Goal: Task Accomplishment & Management: Complete application form

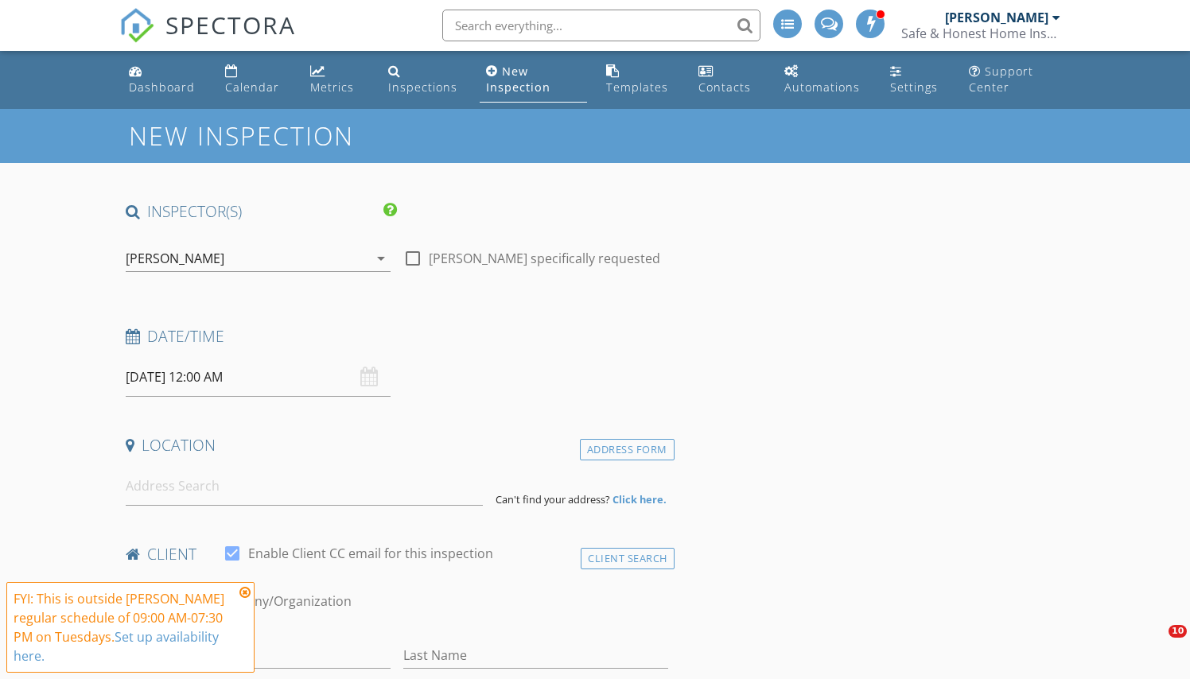
select select "8"
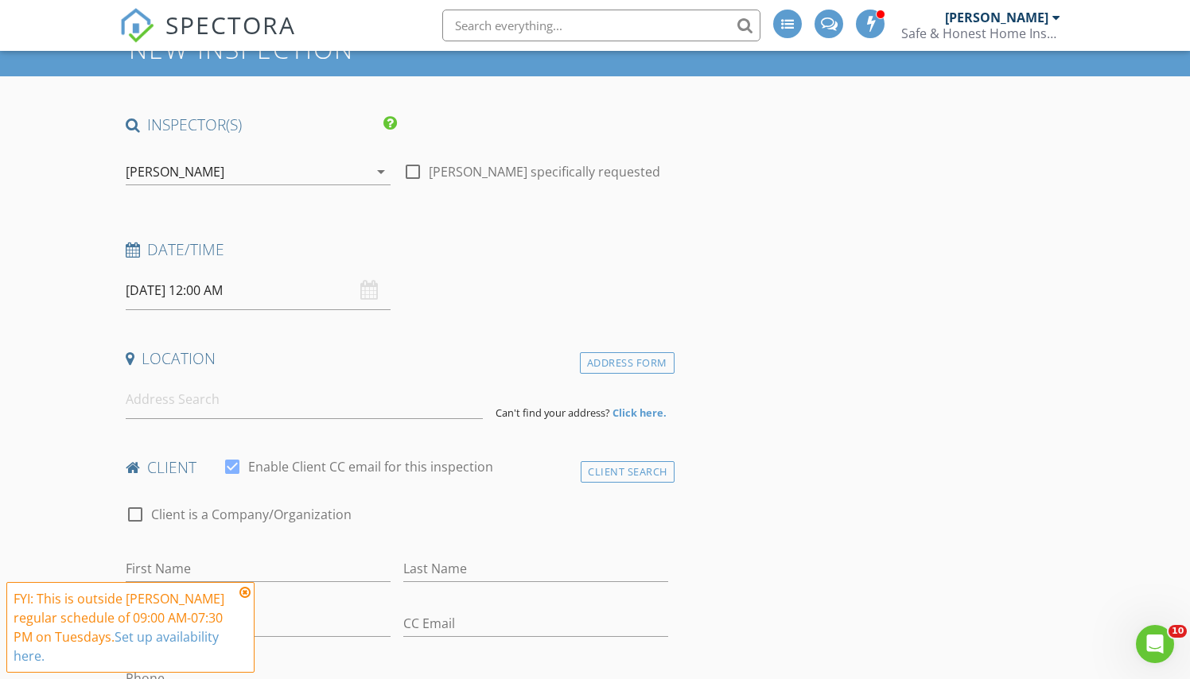
scroll to position [77, 0]
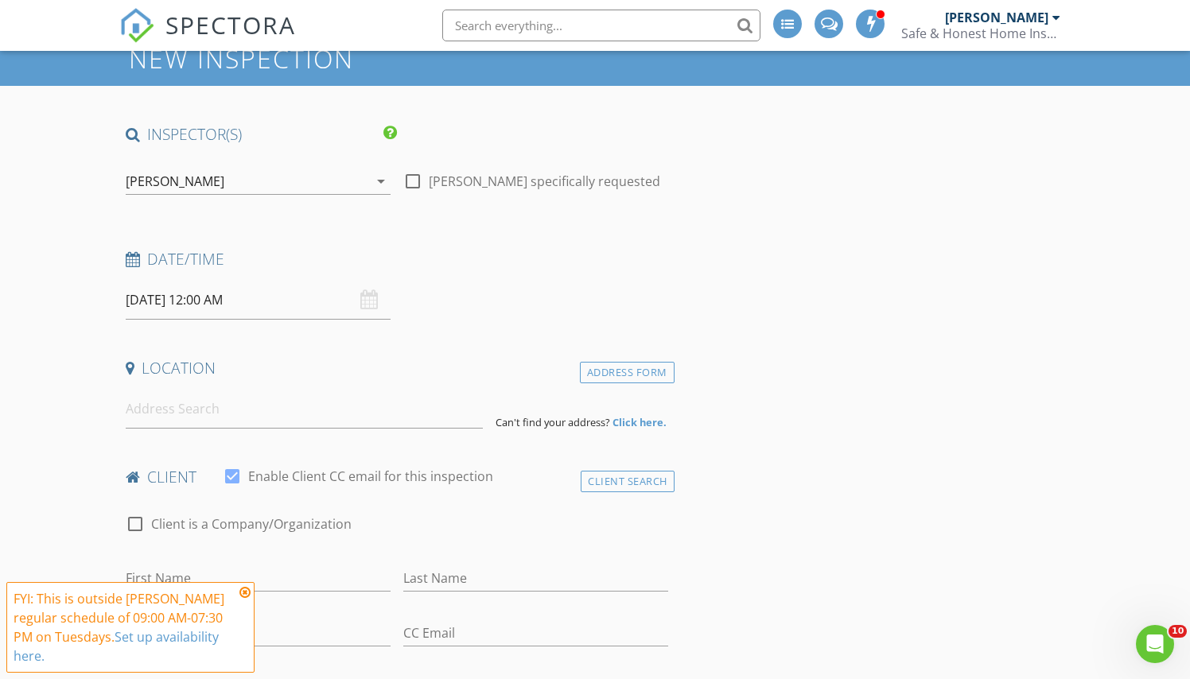
click at [343, 309] on input "09/02/2025 12:00 AM" at bounding box center [258, 300] width 265 height 39
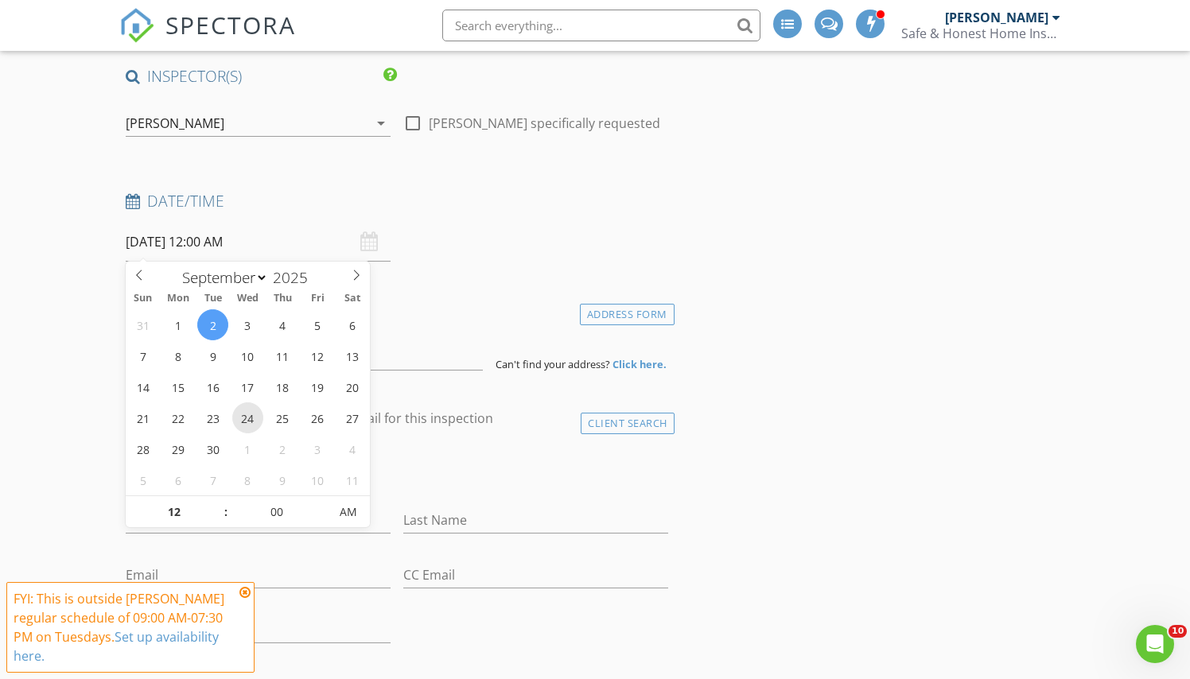
scroll to position [140, 0]
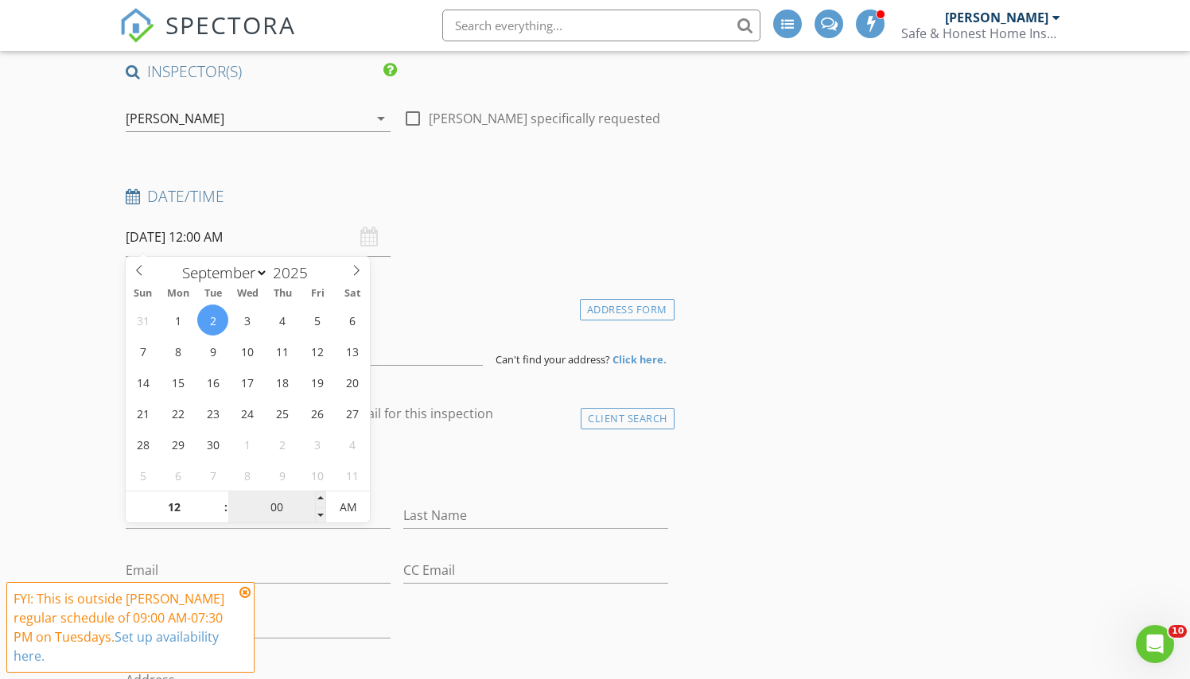
click at [280, 508] on input "00" at bounding box center [277, 508] width 98 height 32
click at [281, 509] on input "00" at bounding box center [277, 508] width 98 height 32
type input "30"
type input "[DATE] 12:30 PM"
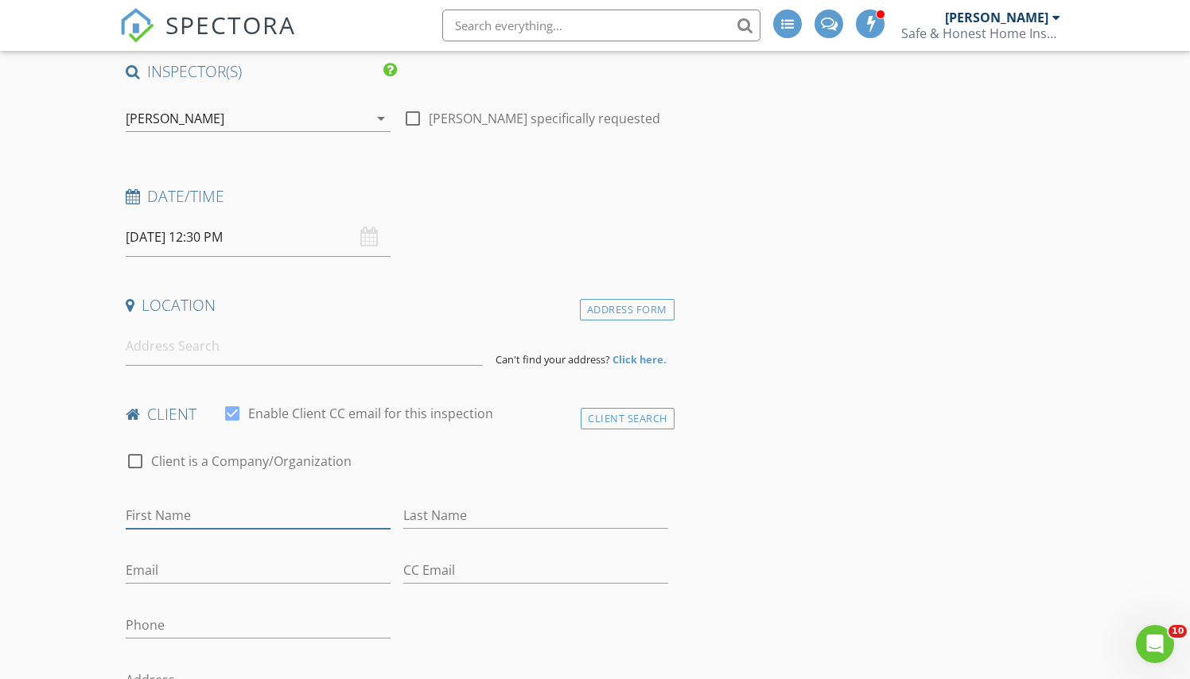
click at [189, 515] on input "First Name" at bounding box center [258, 516] width 265 height 26
type input "[PERSON_NAME]"
type input "Pleasant"
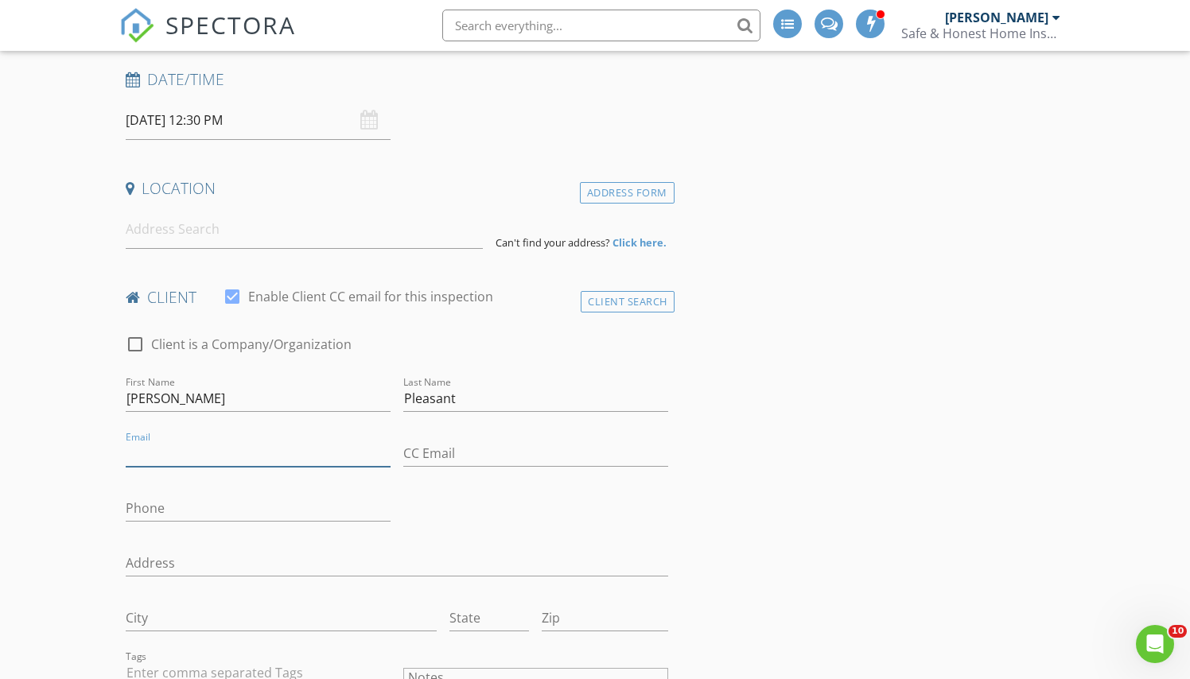
scroll to position [275, 0]
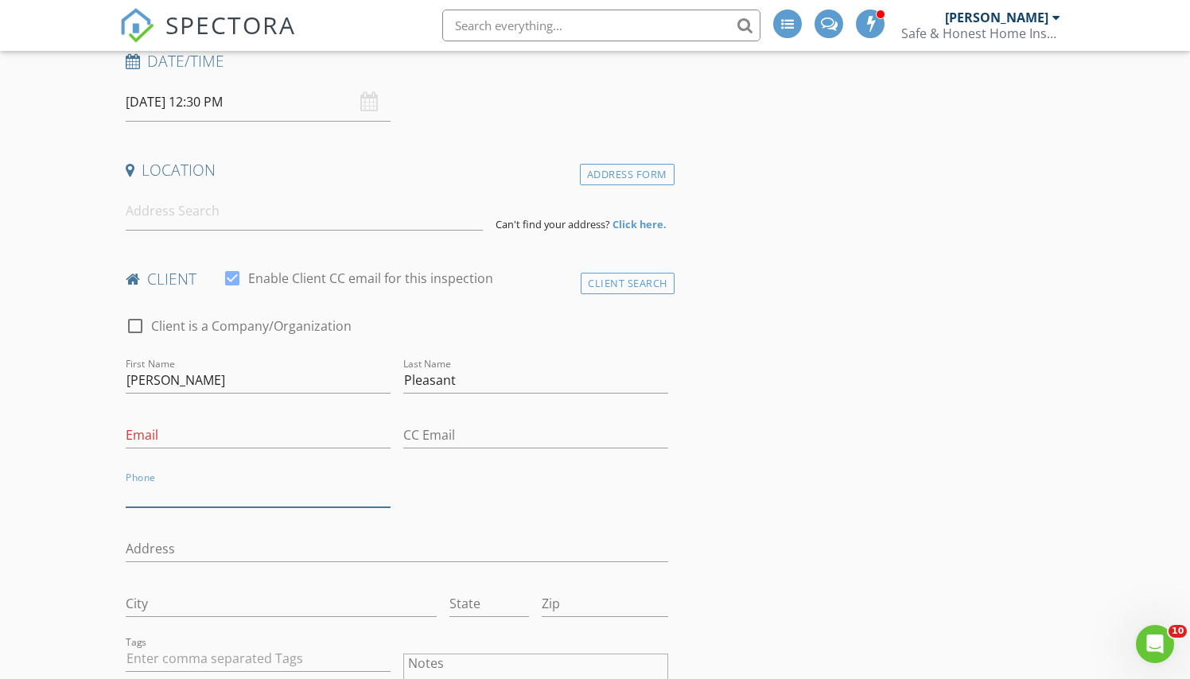
click at [194, 496] on input "Phone" at bounding box center [258, 494] width 265 height 26
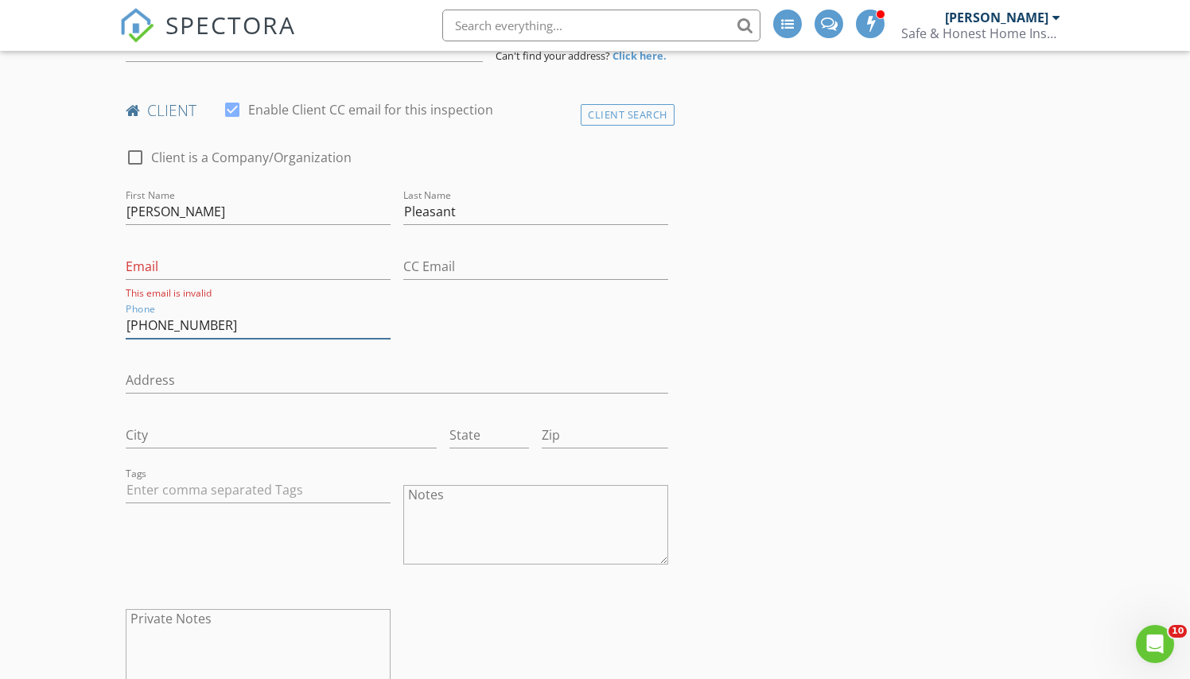
scroll to position [456, 0]
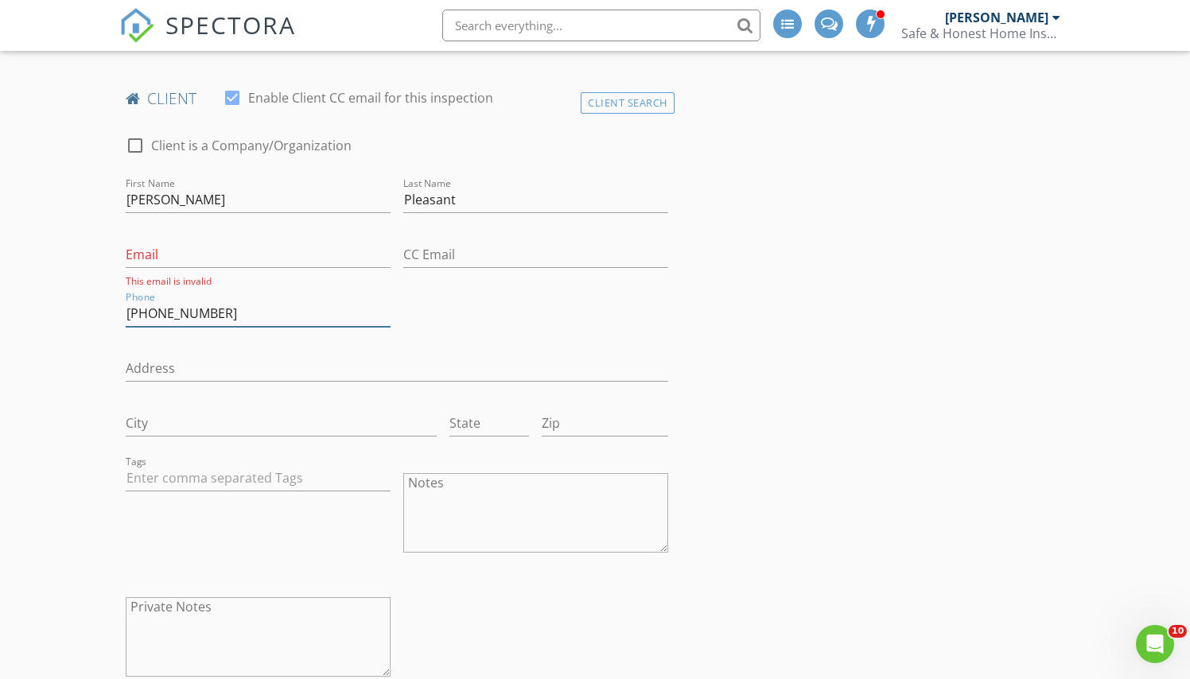
type input "[PHONE_NUMBER]"
click at [189, 480] on input "text" at bounding box center [258, 478] width 265 height 26
type input "&nbsp;"
type input "Cli"
click at [153, 504] on div "Client" at bounding box center [159, 512] width 52 height 20
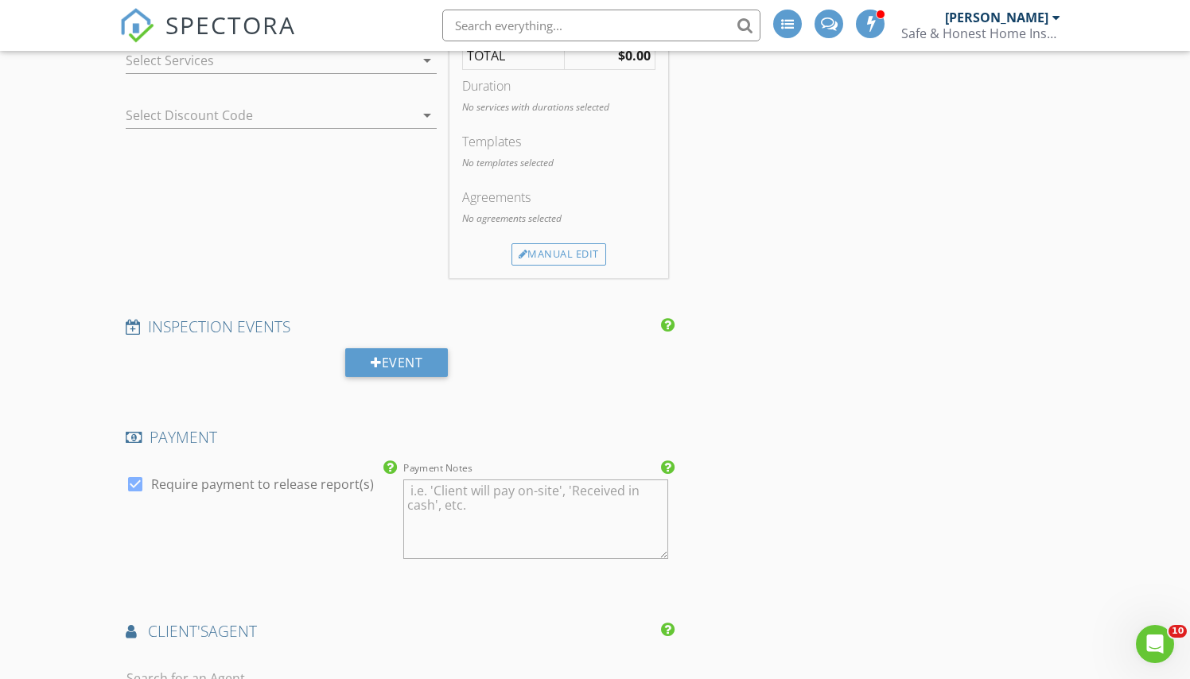
scroll to position [1244, 0]
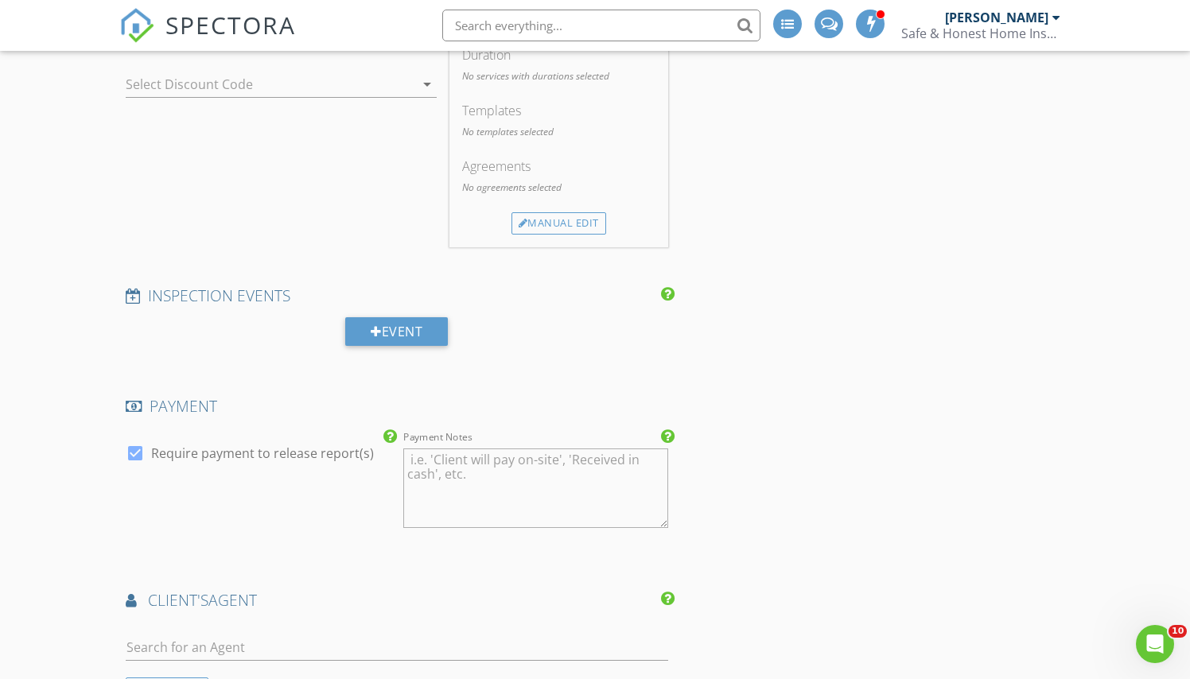
click at [193, 627] on div at bounding box center [397, 651] width 543 height 52
click at [193, 640] on input "text" at bounding box center [397, 648] width 543 height 26
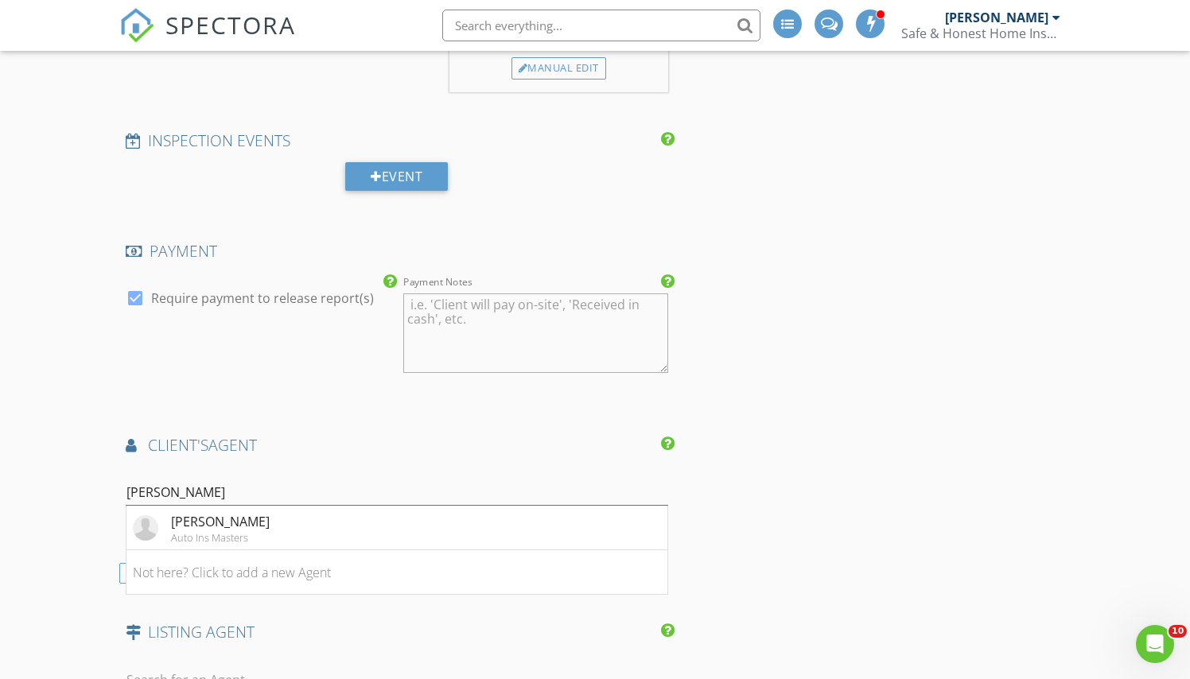
scroll to position [1402, 0]
type input "dean"
click at [256, 517] on li "Dean Saul Auto Ins Masters" at bounding box center [396, 525] width 541 height 45
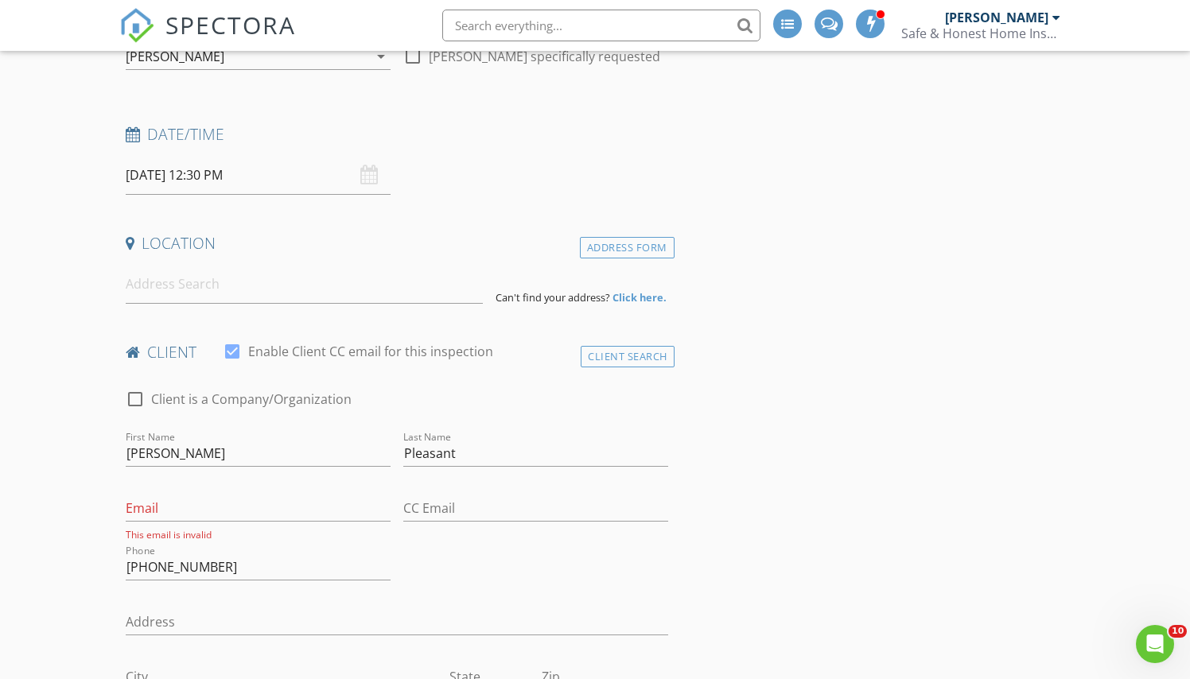
scroll to position [164, 0]
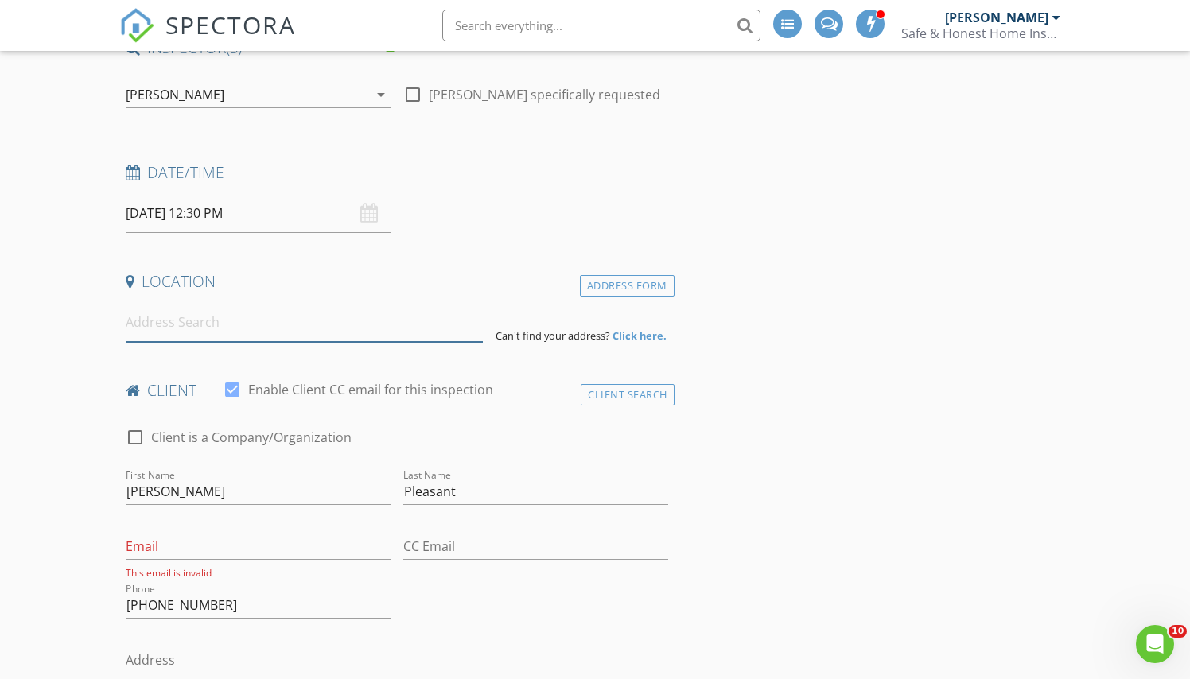
click at [278, 331] on input at bounding box center [304, 322] width 357 height 39
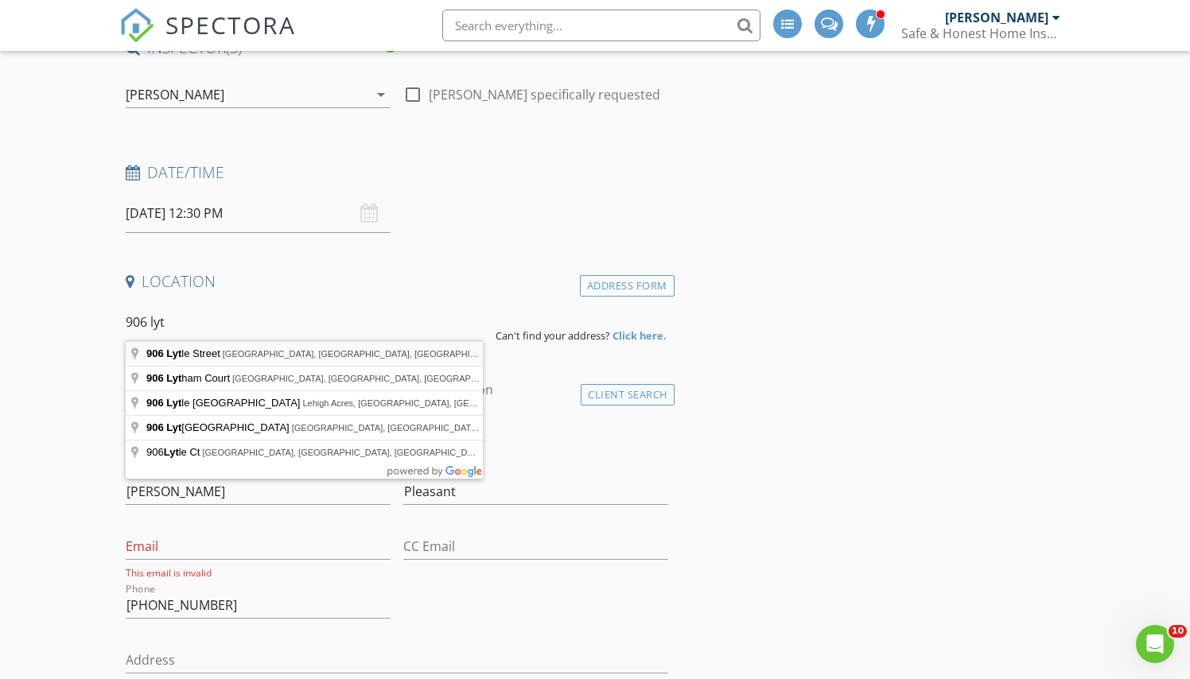
type input "906 Lytle Street, West Palm Beach, FL, USA"
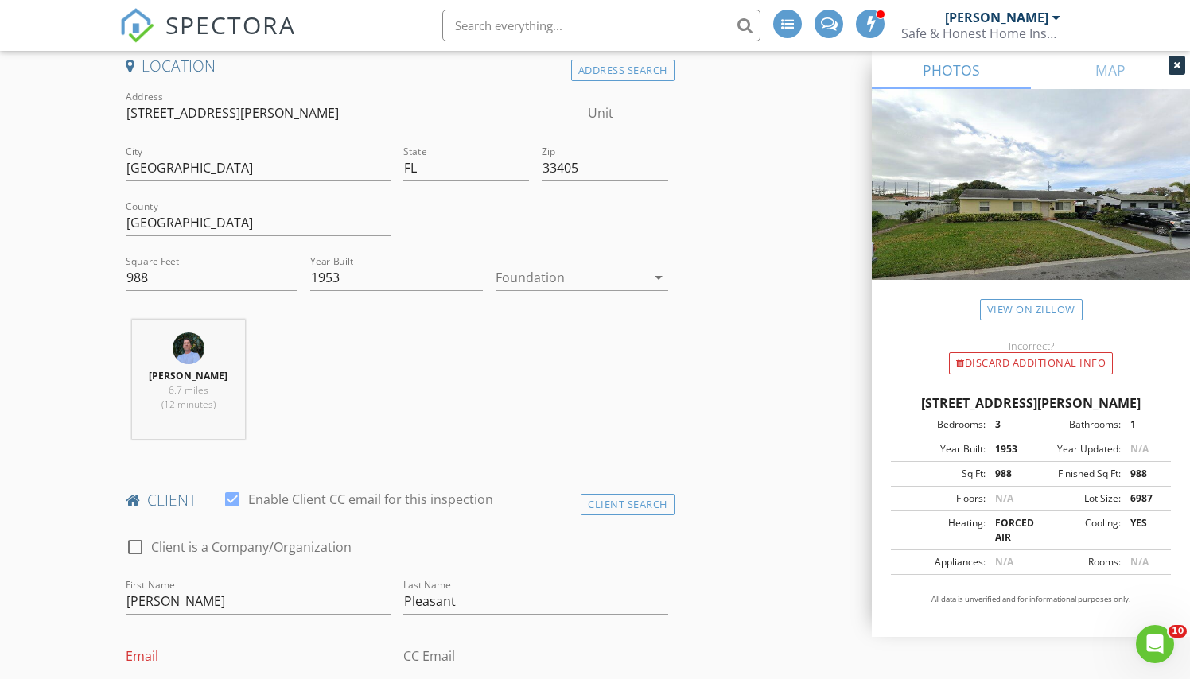
scroll to position [409, 0]
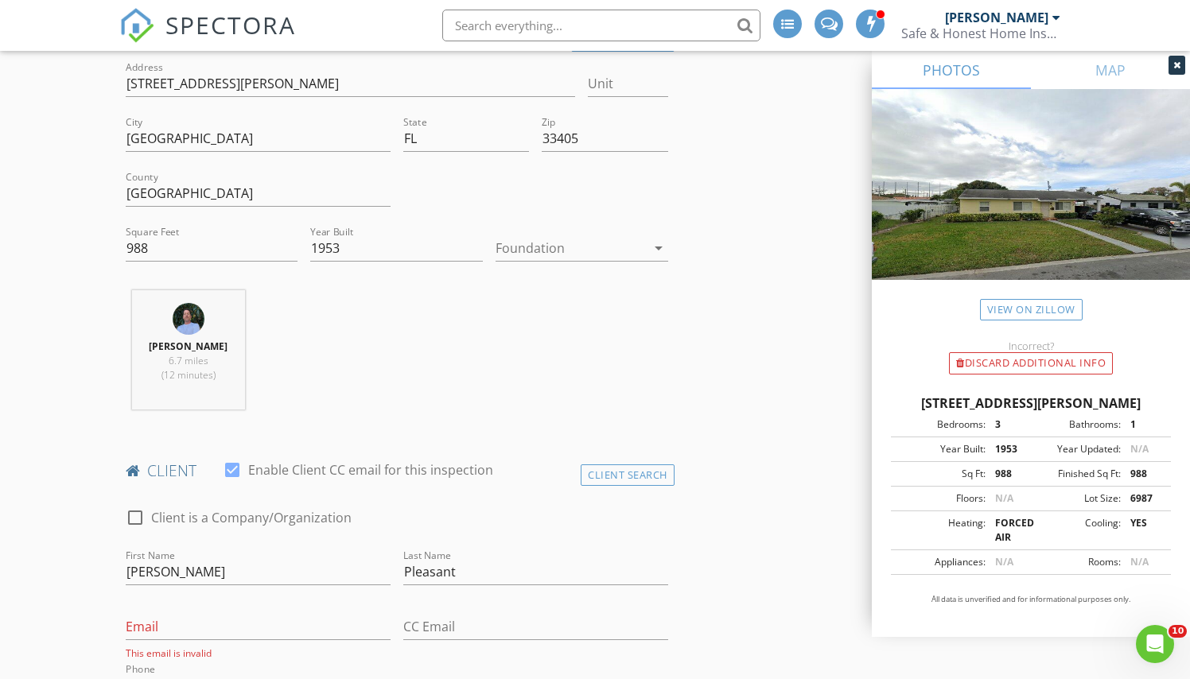
click at [566, 246] on div at bounding box center [571, 247] width 150 height 25
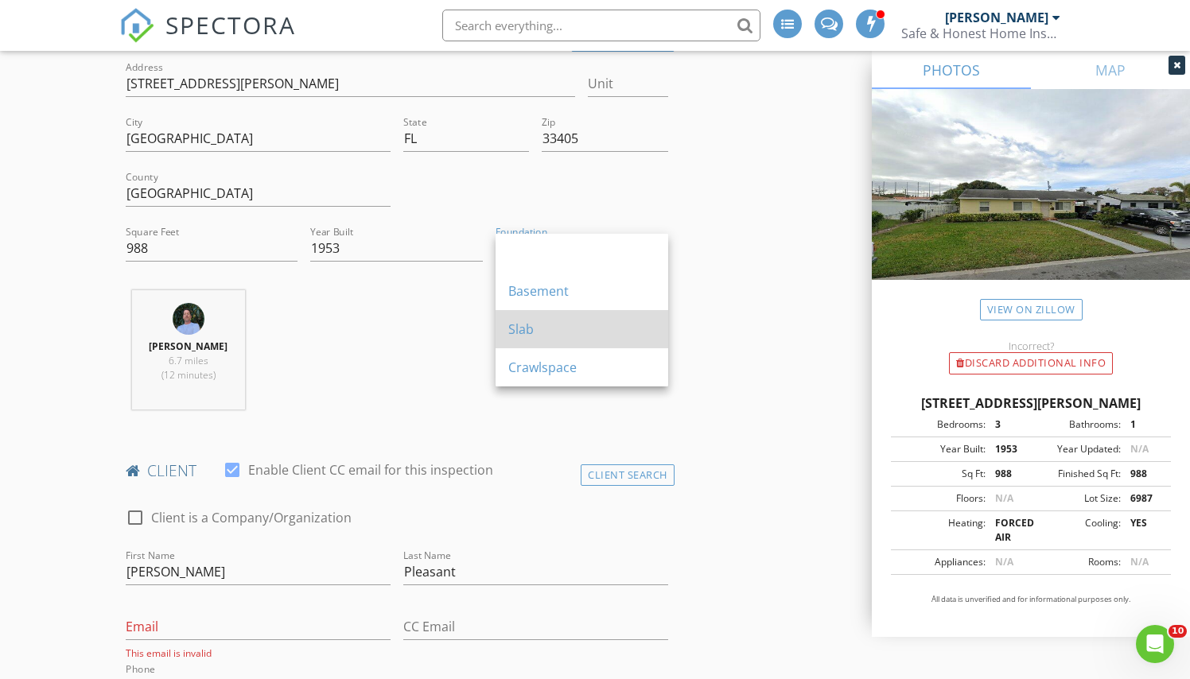
click at [523, 333] on div "Slab" at bounding box center [581, 329] width 147 height 19
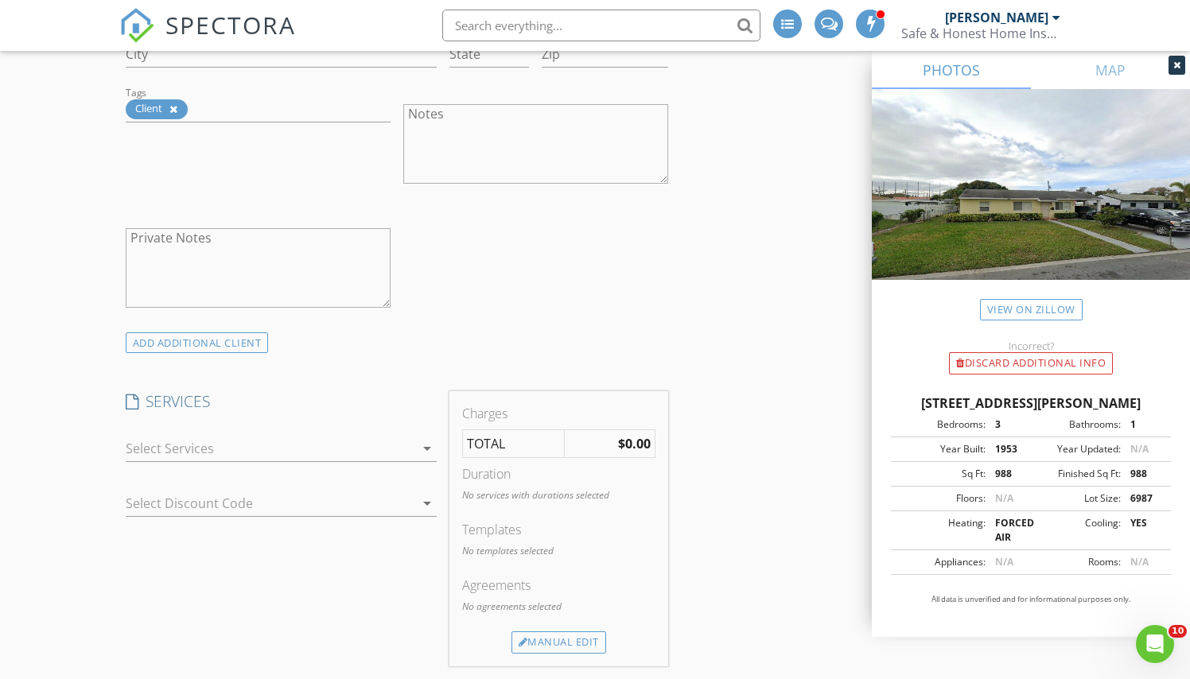
scroll to position [1169, 0]
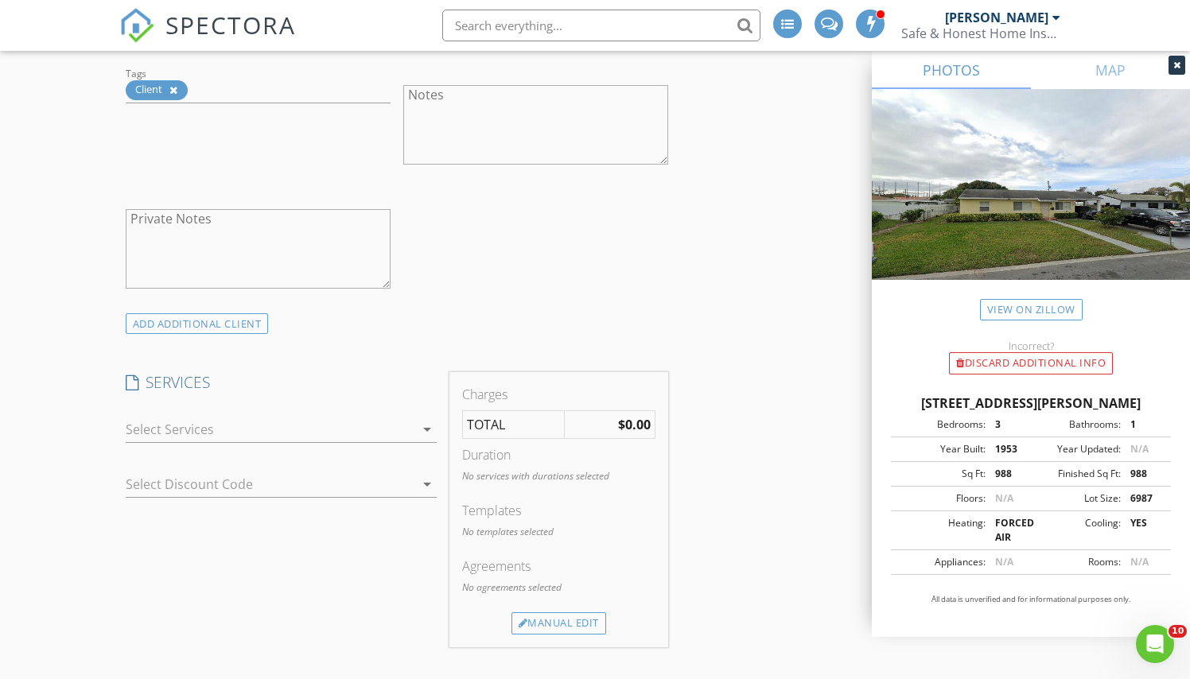
click at [406, 417] on div at bounding box center [270, 429] width 289 height 25
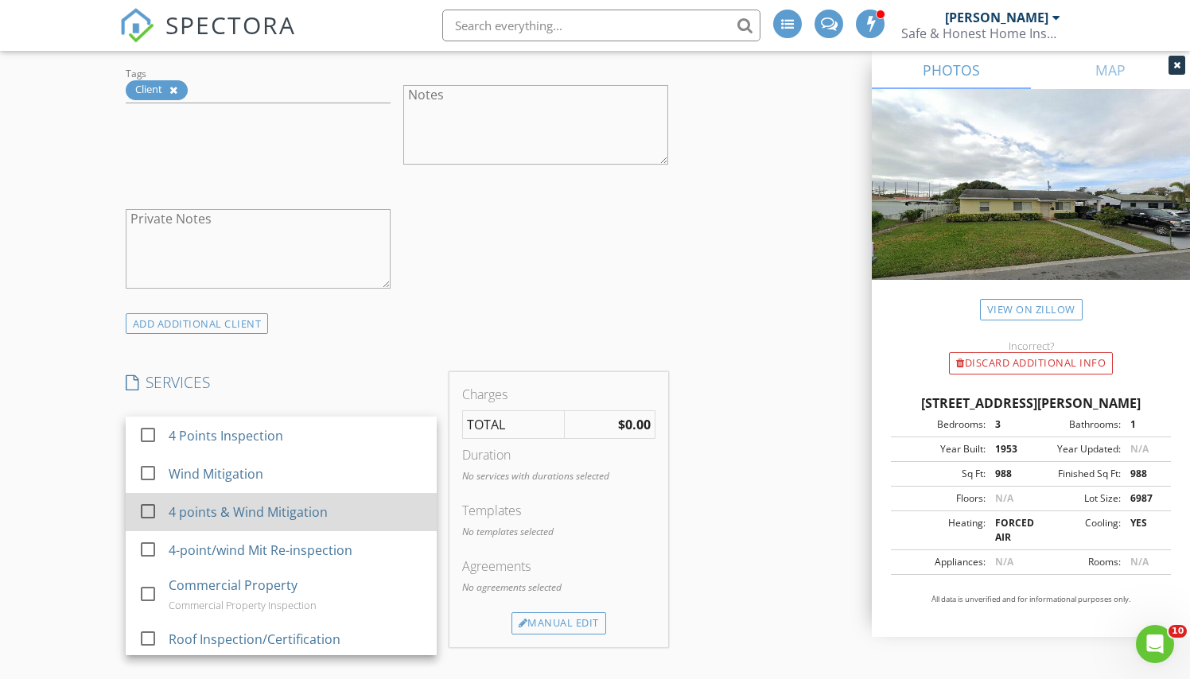
click at [313, 504] on div "4 points & Wind Mitigation" at bounding box center [248, 512] width 159 height 19
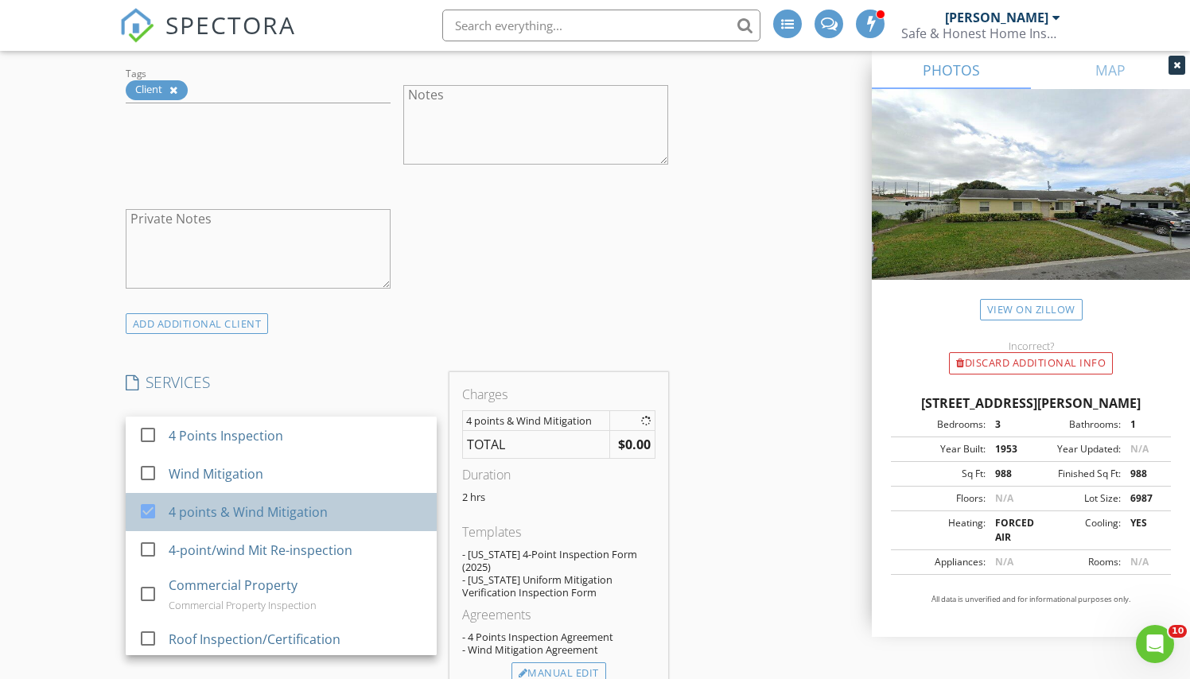
checkbox input "false"
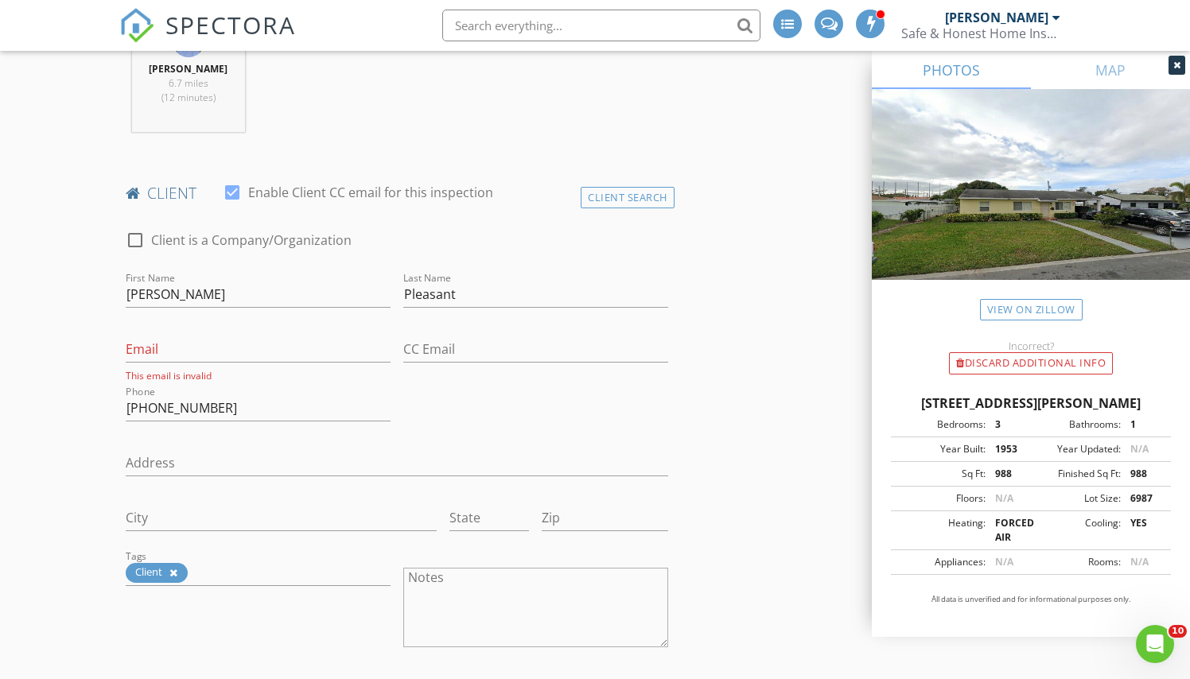
scroll to position [687, 0]
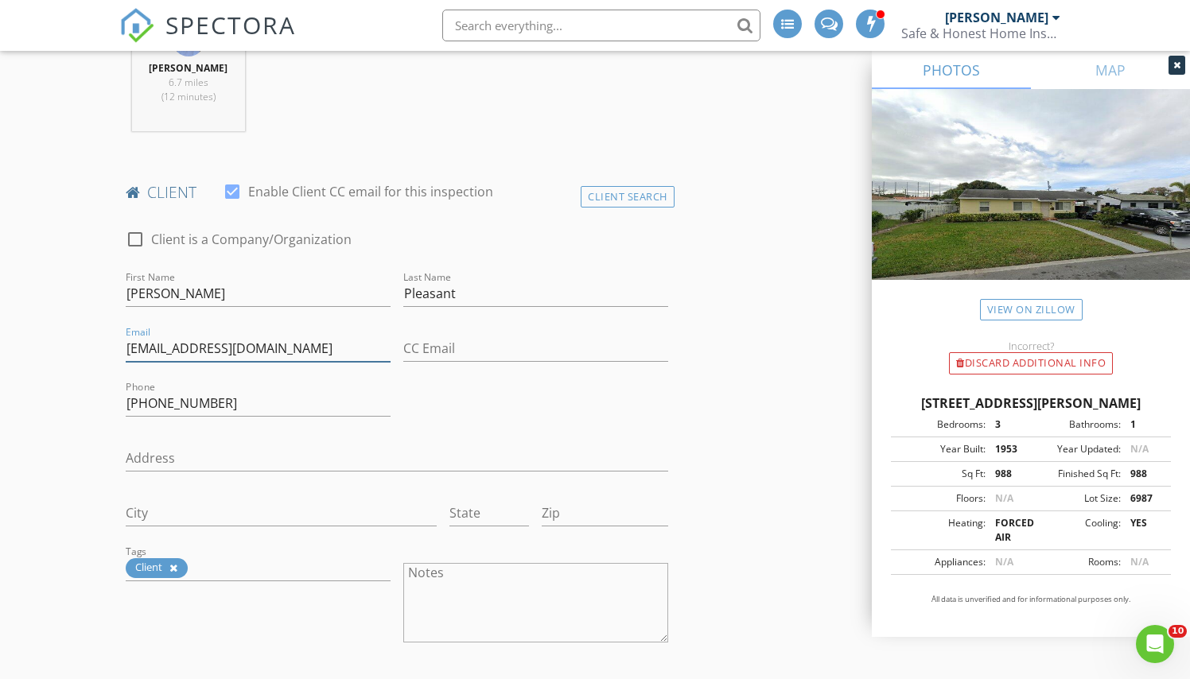
type input "eve_fla@hotmail.com"
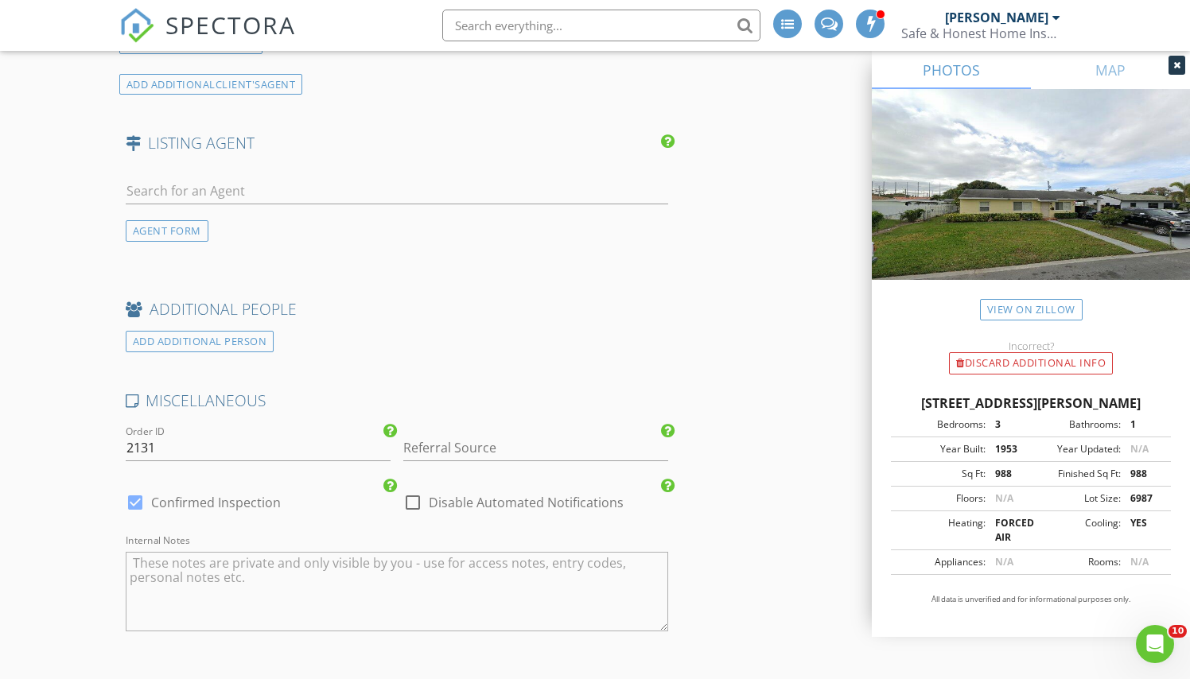
scroll to position [2698, 0]
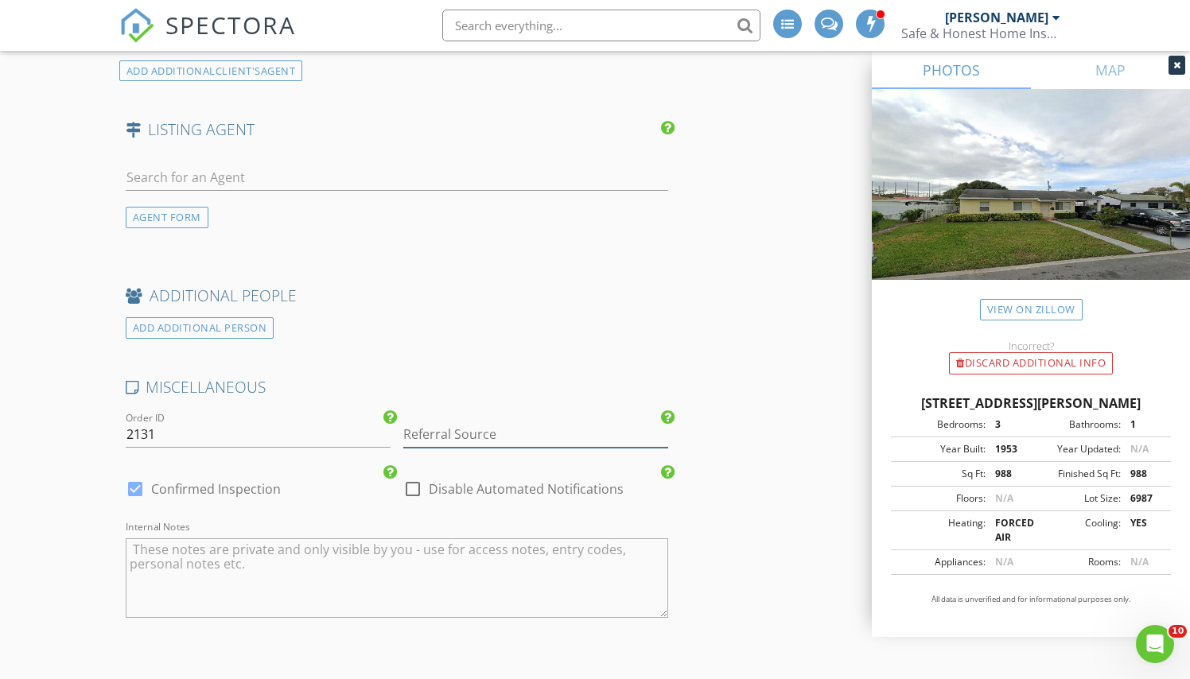
click at [585, 422] on input "Referral Source" at bounding box center [535, 435] width 265 height 26
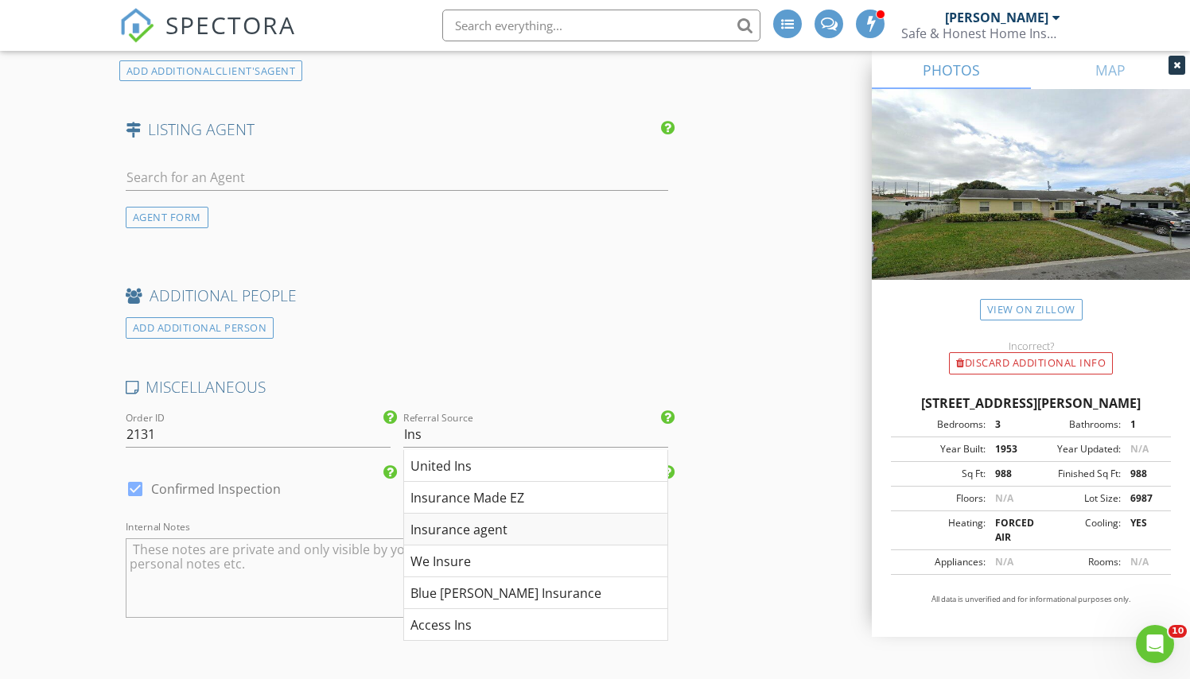
click at [492, 514] on div "Insurance agent" at bounding box center [535, 530] width 263 height 32
type input "Insurance agent"
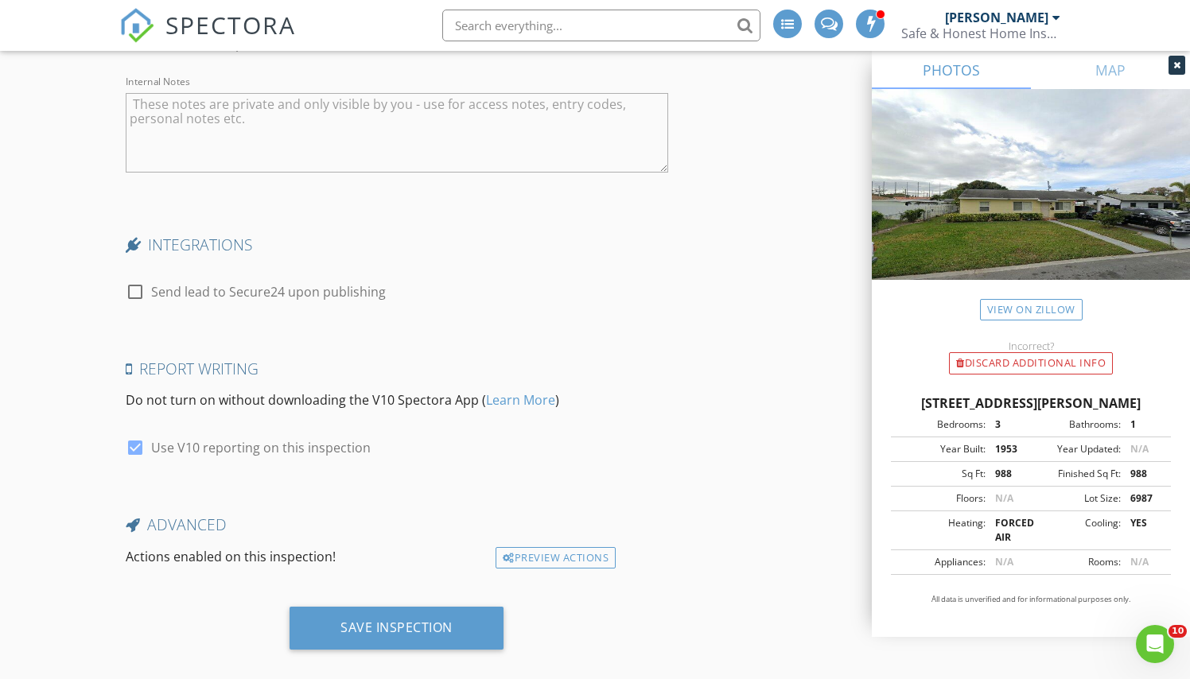
scroll to position [3143, 0]
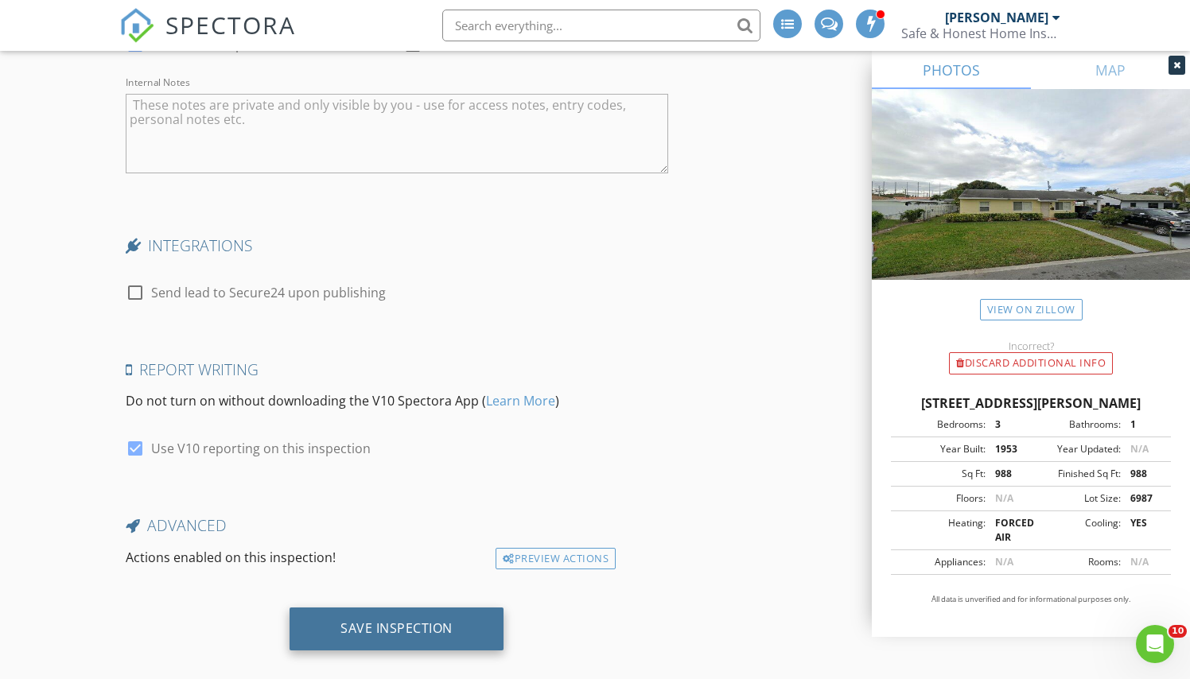
click at [383, 620] on div "Save Inspection" at bounding box center [396, 628] width 112 height 16
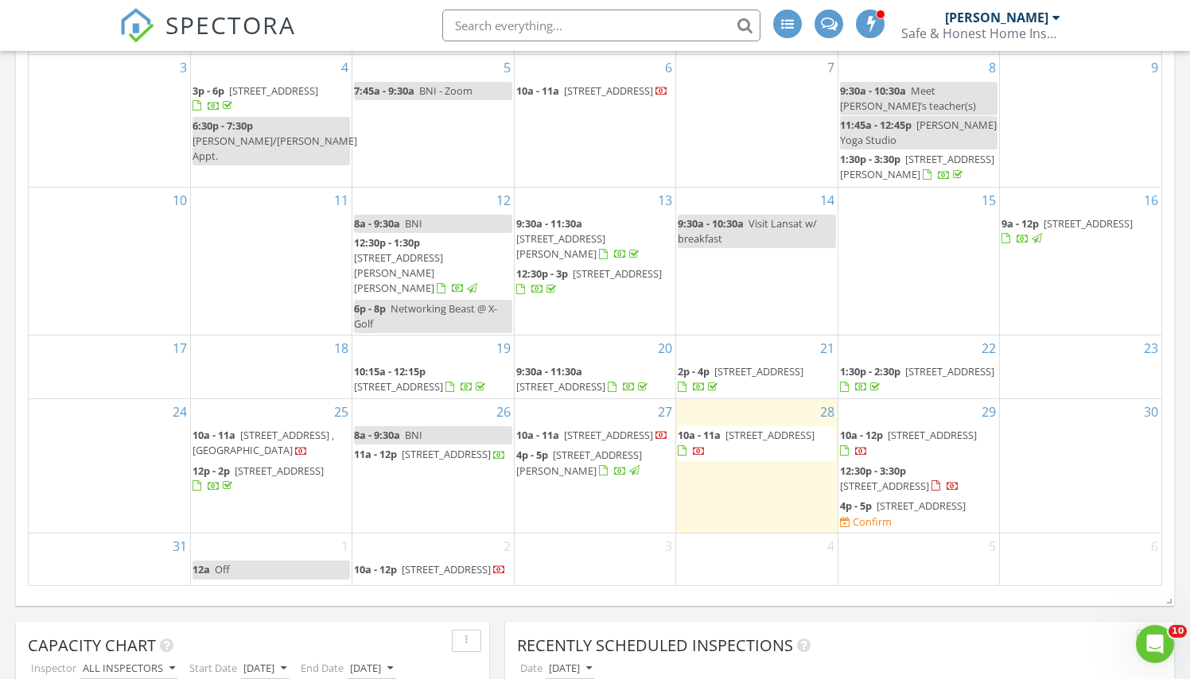
scroll to position [733, 0]
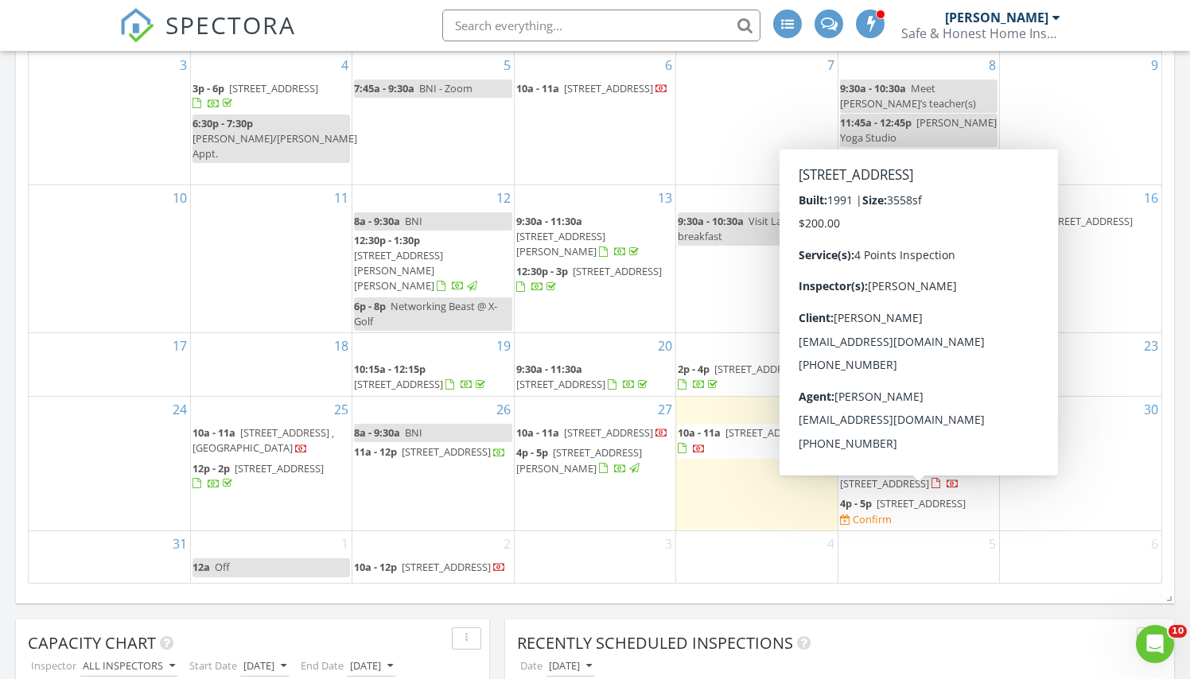
click at [892, 512] on div "Confirm" at bounding box center [866, 519] width 52 height 15
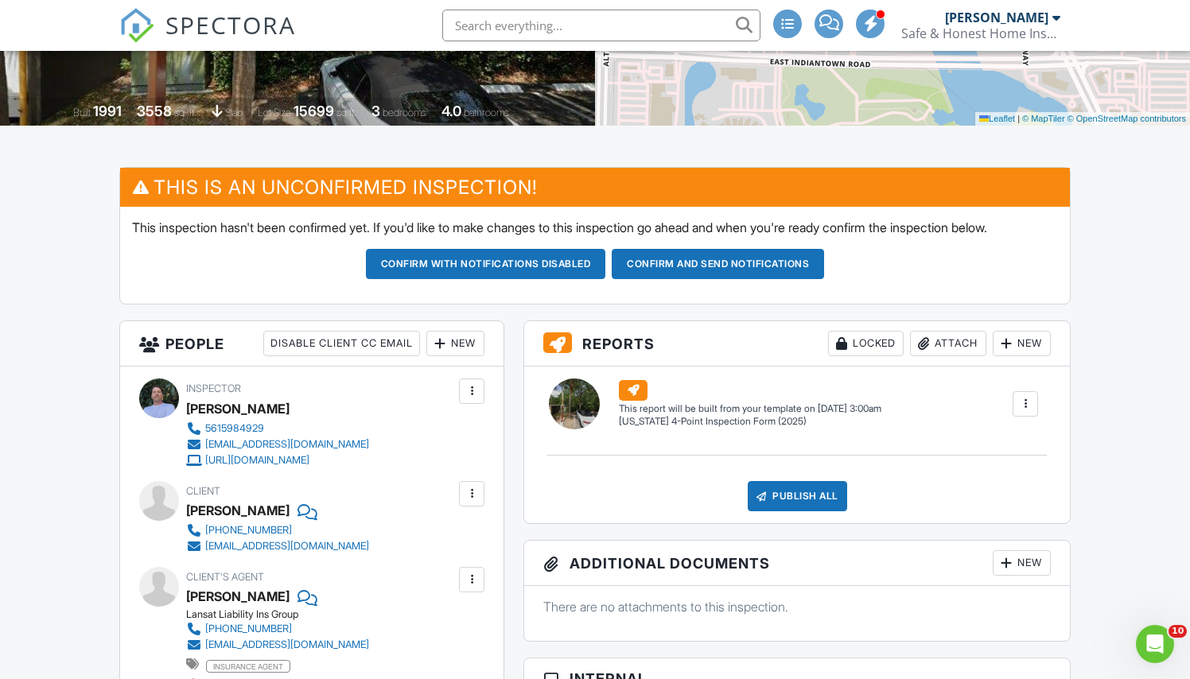
scroll to position [317, 0]
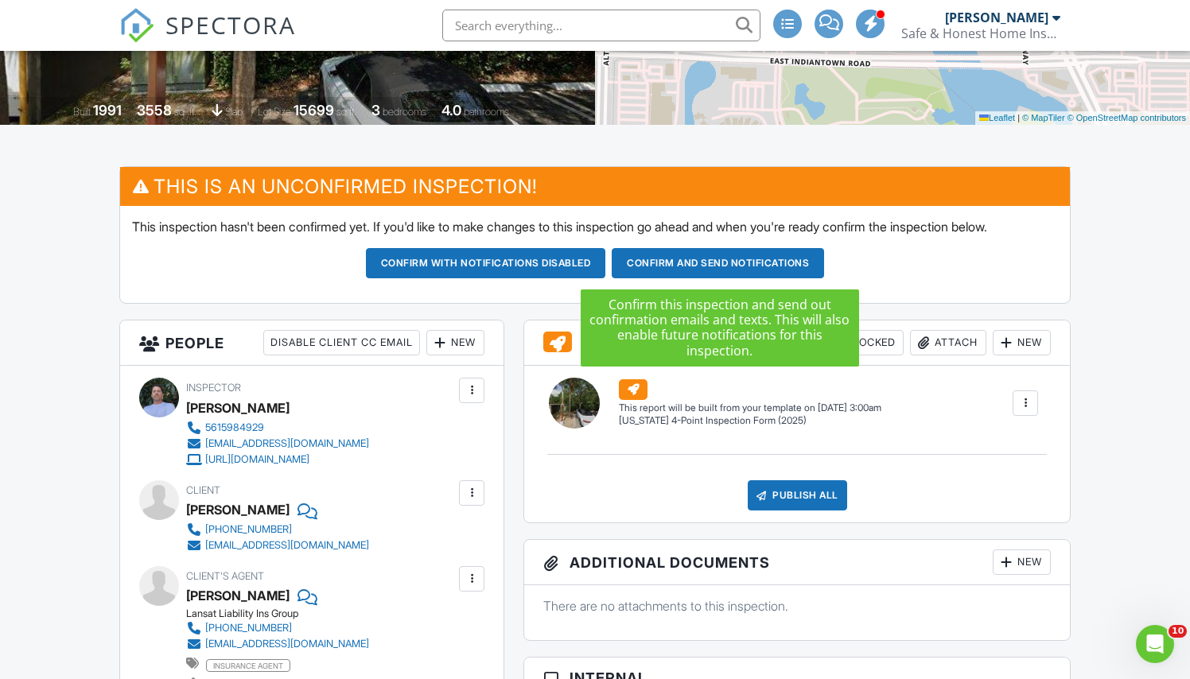
click at [606, 259] on button "Confirm and send notifications" at bounding box center [486, 263] width 240 height 30
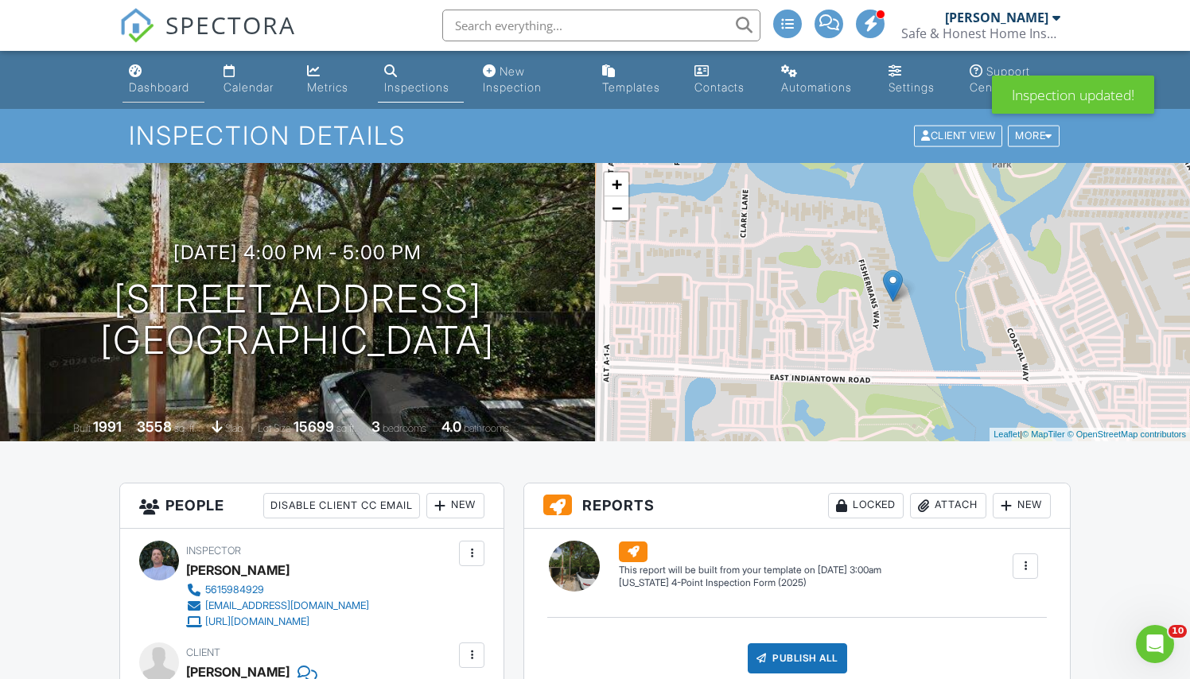
click at [178, 87] on div "Dashboard" at bounding box center [159, 87] width 60 height 14
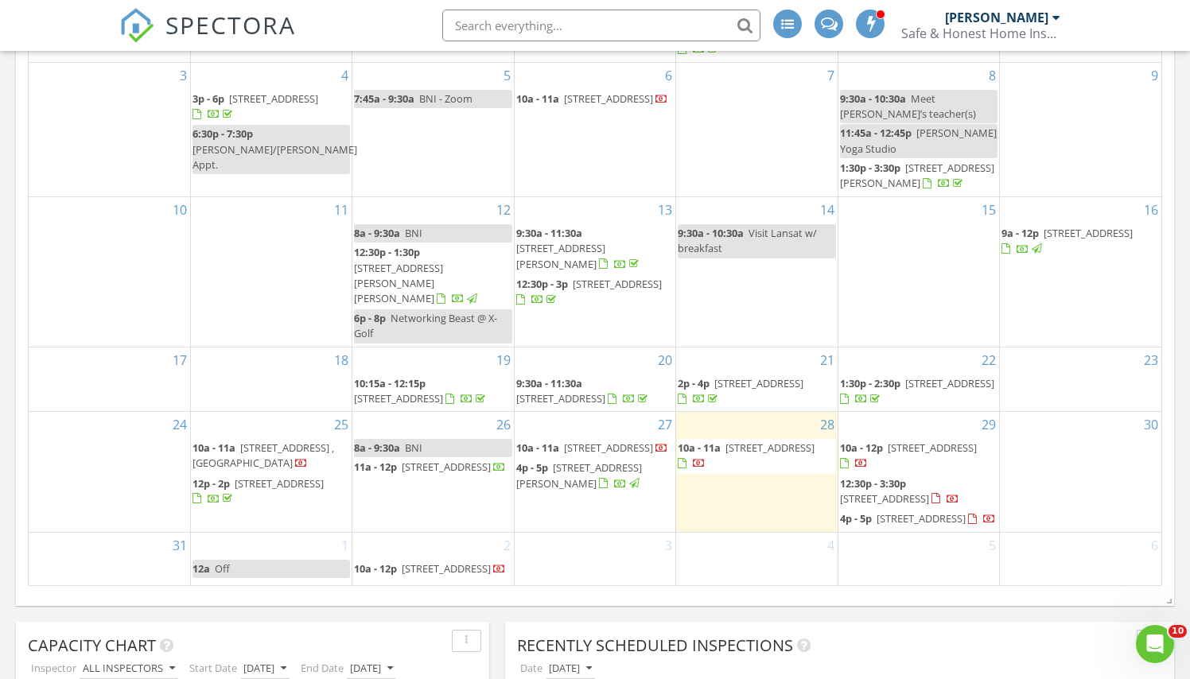
scroll to position [753, 0]
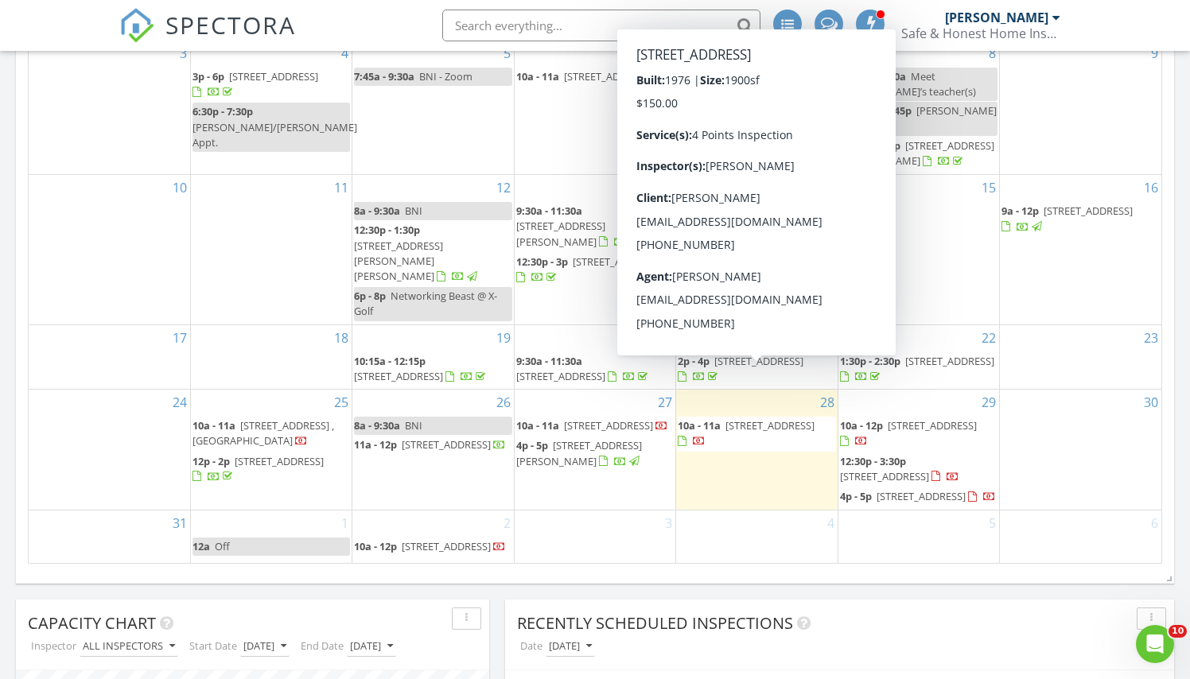
click at [768, 418] on span "7768 Lakeside Blvd 521, Boca Raton 33434" at bounding box center [769, 425] width 89 height 14
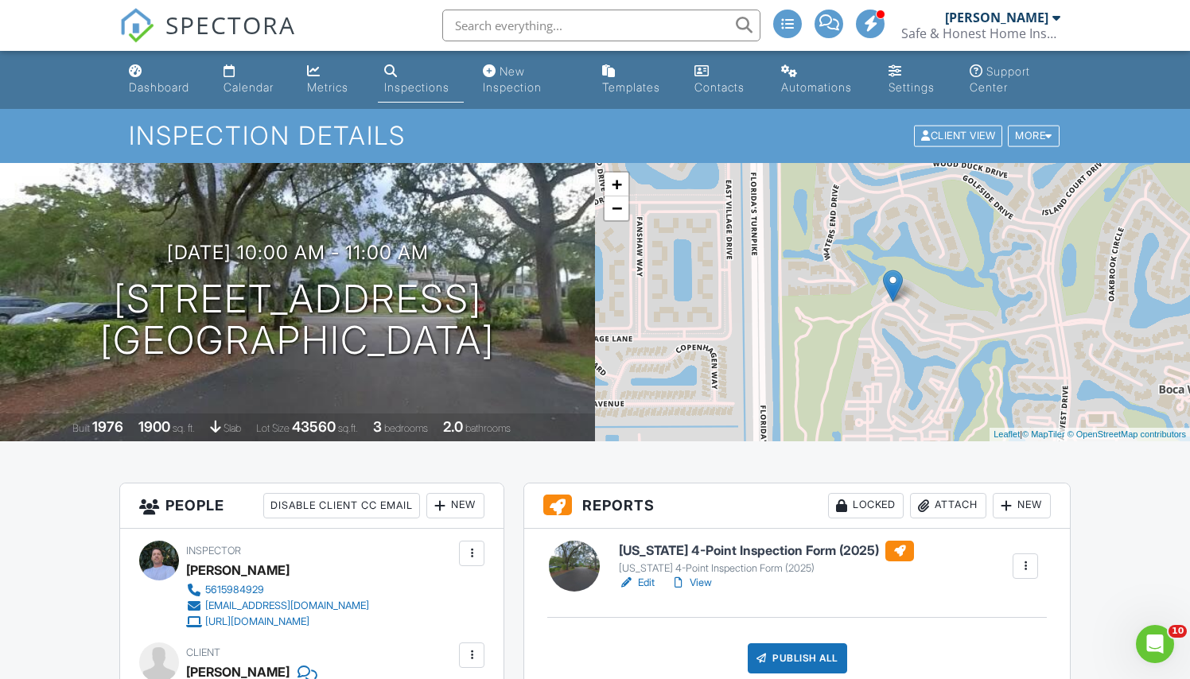
click at [691, 550] on h6 "Florida 4-Point Inspection Form (2025)" at bounding box center [766, 551] width 295 height 21
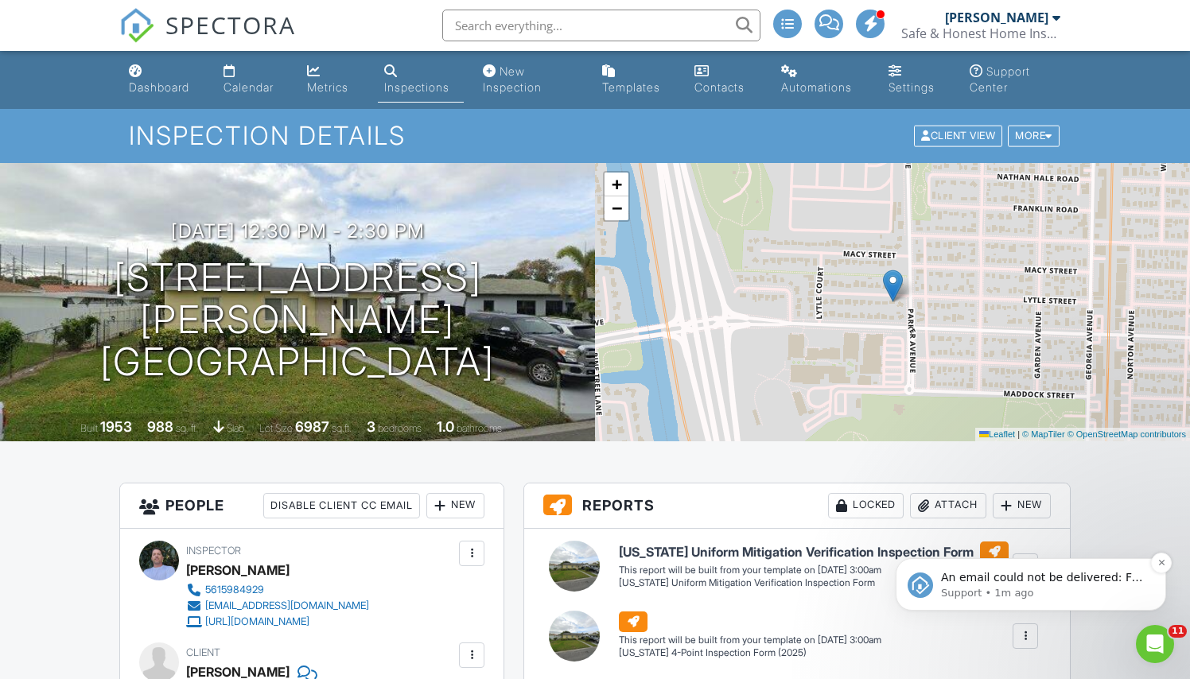
click at [1055, 578] on p "An email could not be delivered: For more information, view Why emails don't ge…" at bounding box center [1043, 578] width 205 height 16
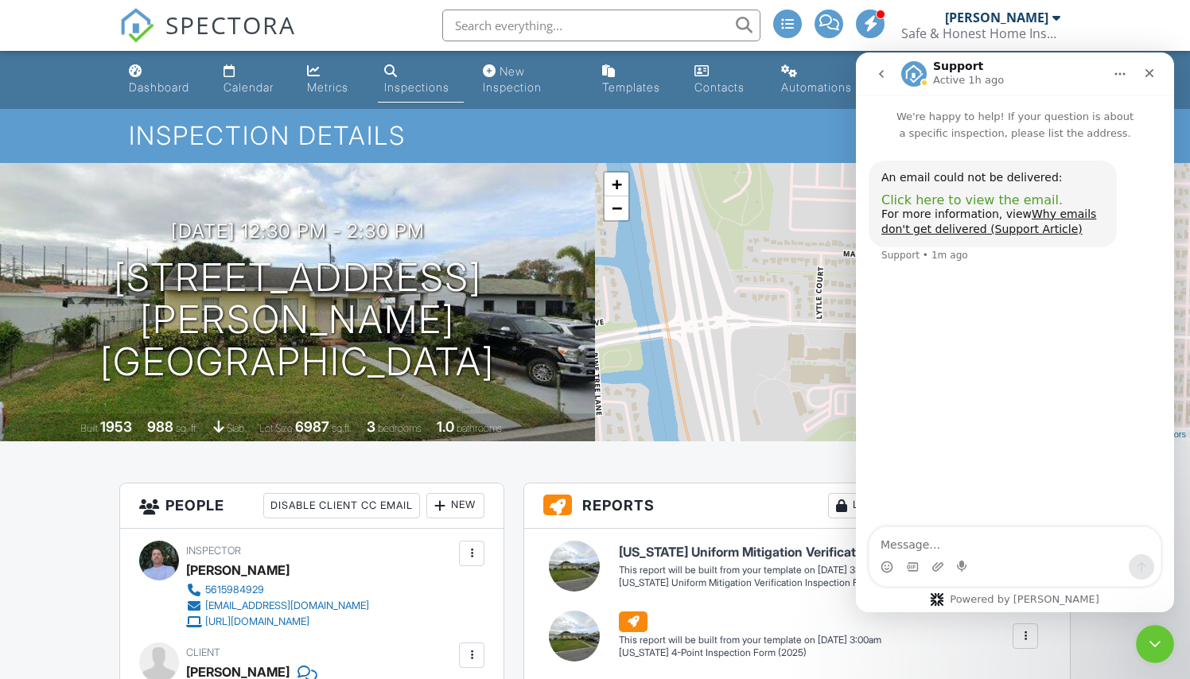
click at [974, 196] on span "Click here to view the email." at bounding box center [971, 200] width 181 height 15
click at [169, 98] on link "Dashboard" at bounding box center [164, 79] width 82 height 45
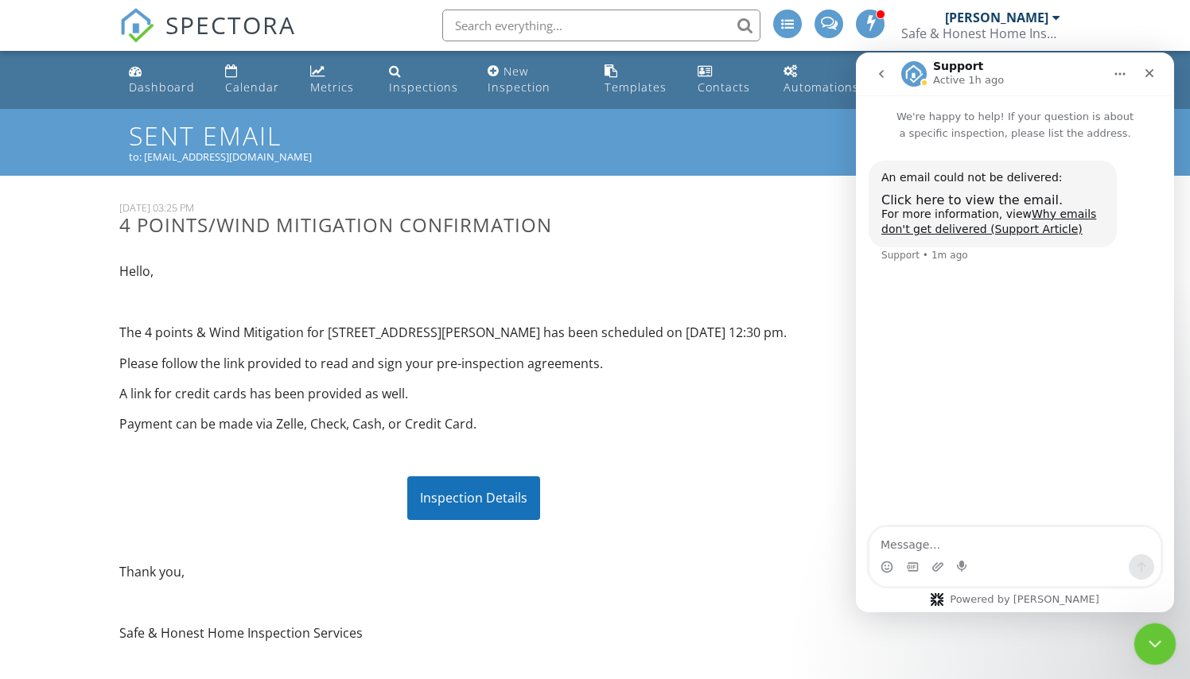
click at [1150, 636] on icon "Close Intercom Messenger" at bounding box center [1152, 641] width 19 height 19
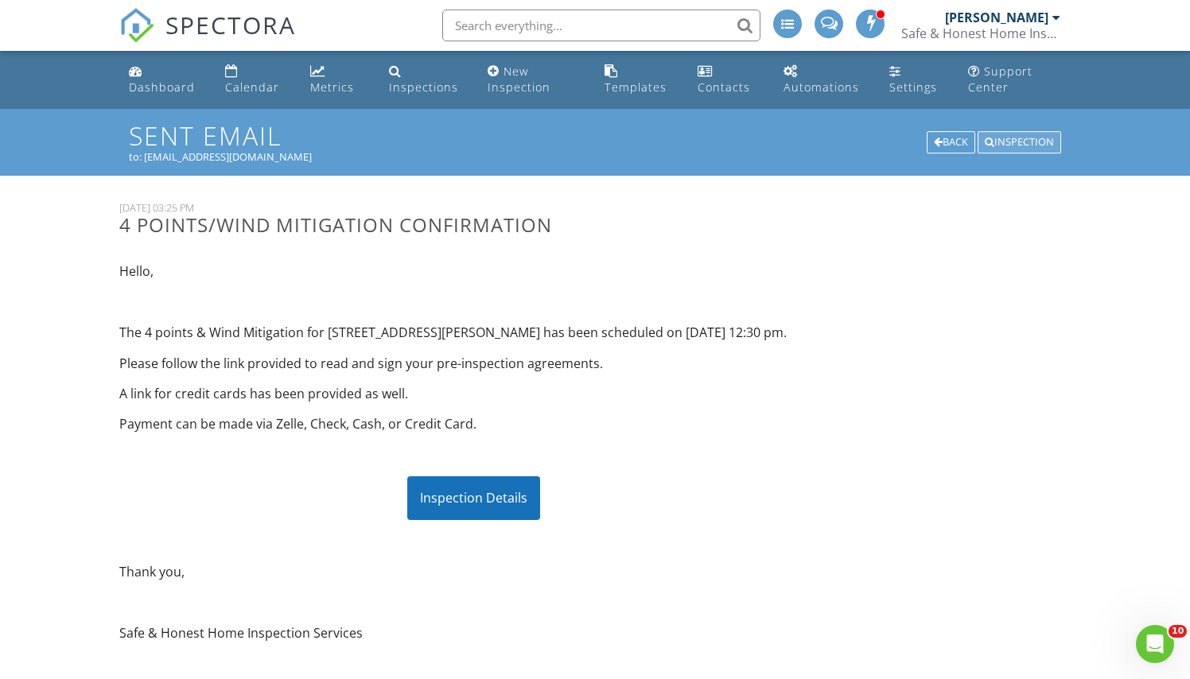
click at [1029, 142] on div "Inspection" at bounding box center [1020, 142] width 84 height 22
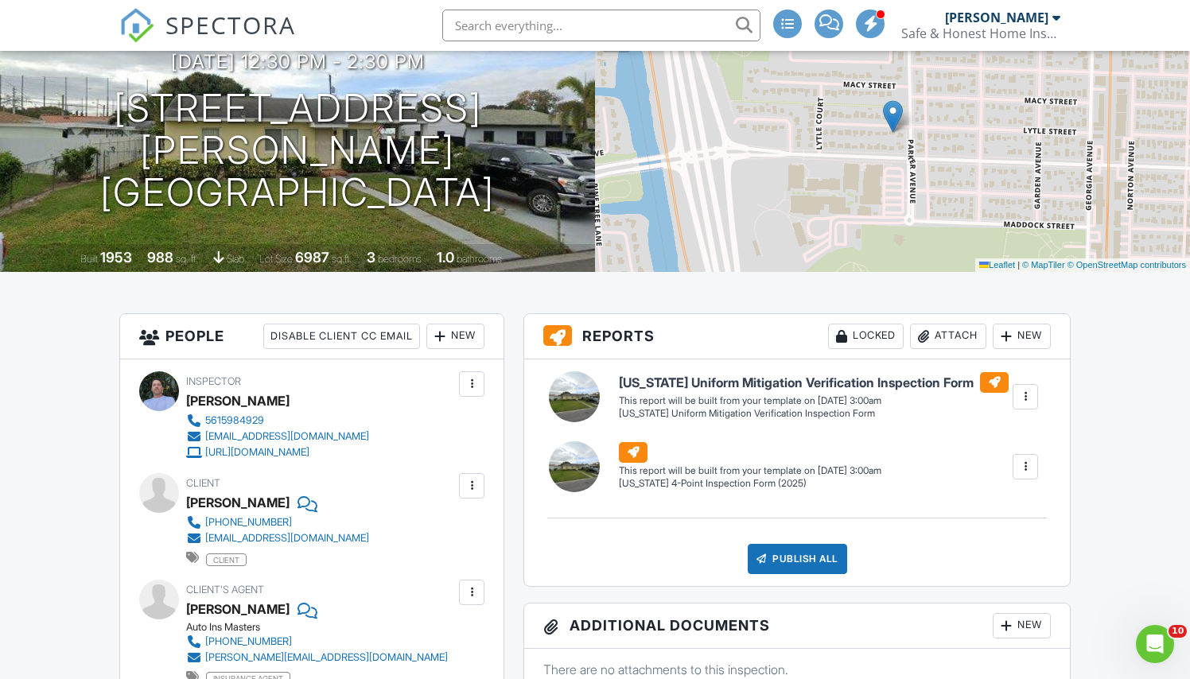
scroll to position [173, 0]
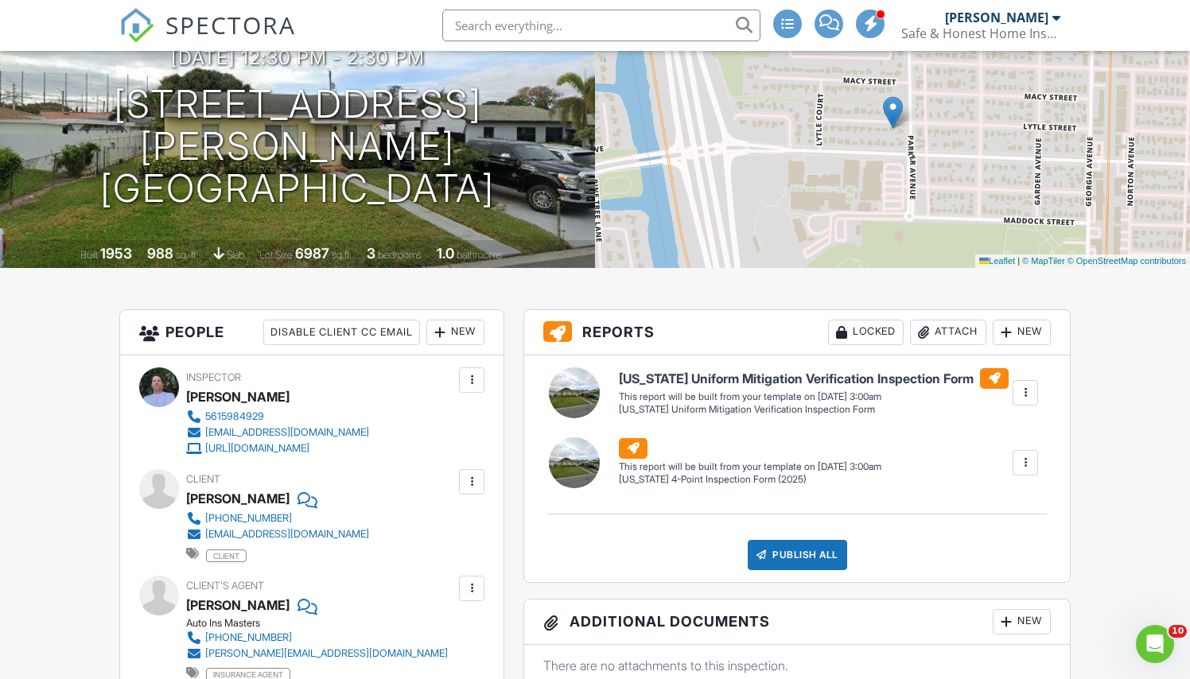
click at [470, 488] on div at bounding box center [472, 482] width 16 height 16
click at [457, 541] on li "Edit" at bounding box center [434, 531] width 81 height 40
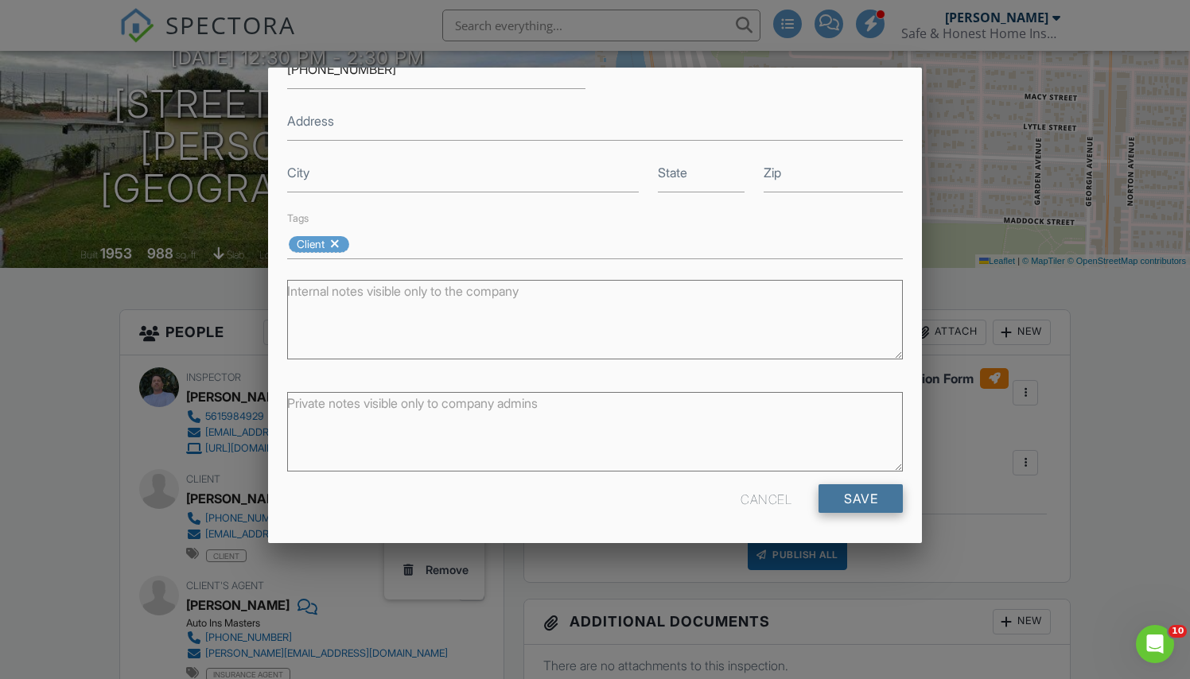
scroll to position [317, 0]
type input "eva_fla@hotmail.com"
click at [835, 493] on input "Save" at bounding box center [861, 499] width 84 height 29
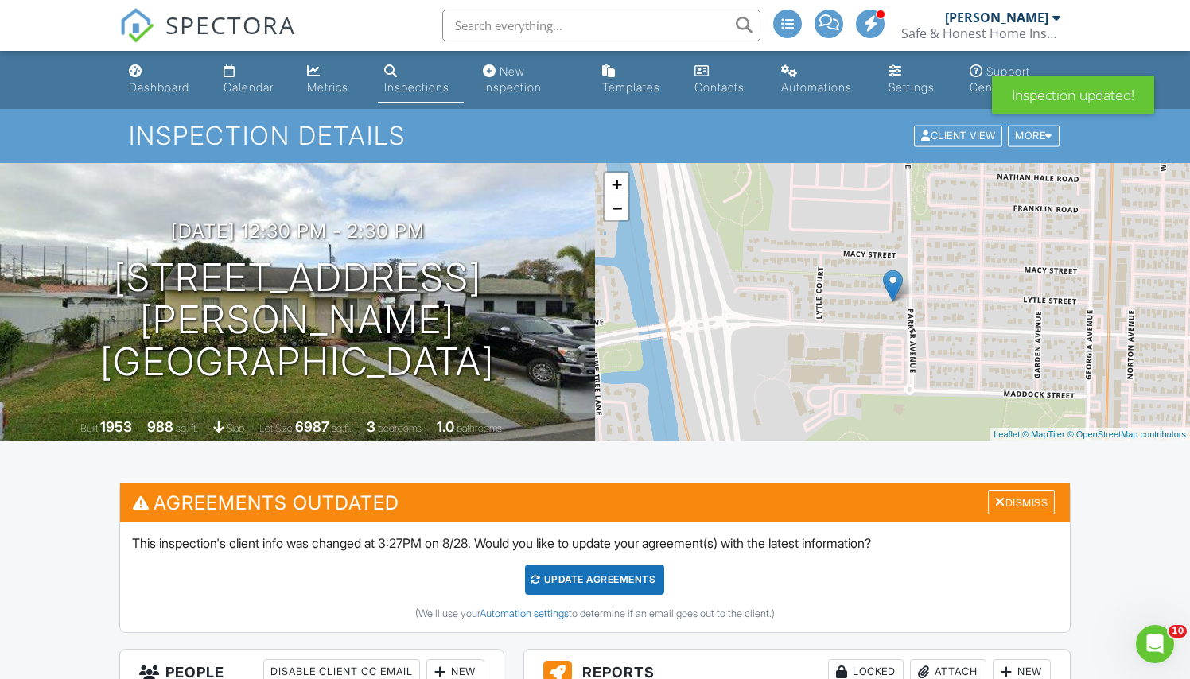
click at [624, 583] on div "Update Agreements" at bounding box center [594, 580] width 139 height 30
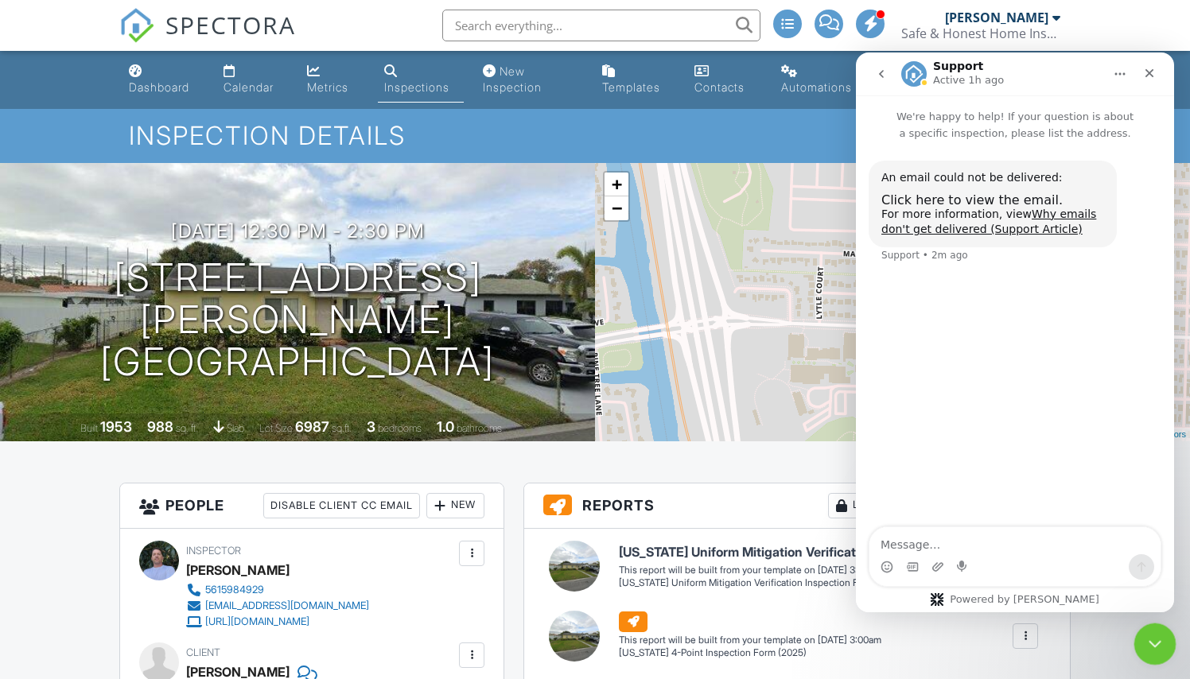
click at [1156, 639] on icon "Close Intercom Messenger" at bounding box center [1152, 641] width 19 height 19
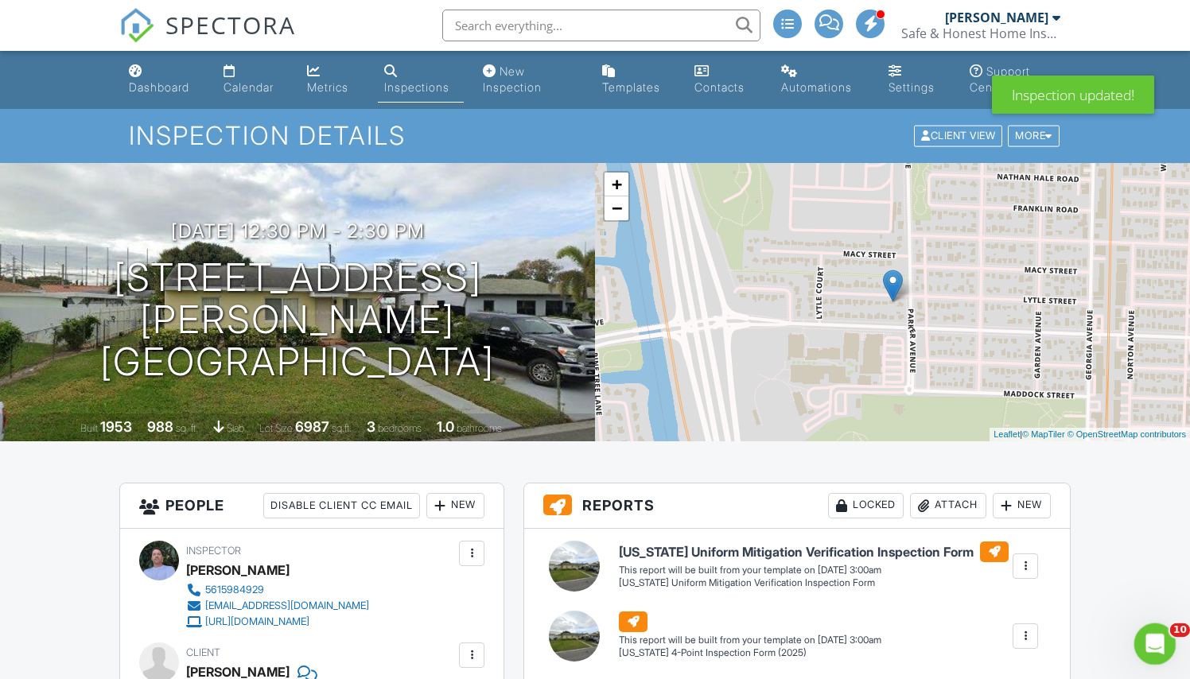
click at [1152, 640] on icon "Open Intercom Messenger" at bounding box center [1153, 642] width 26 height 26
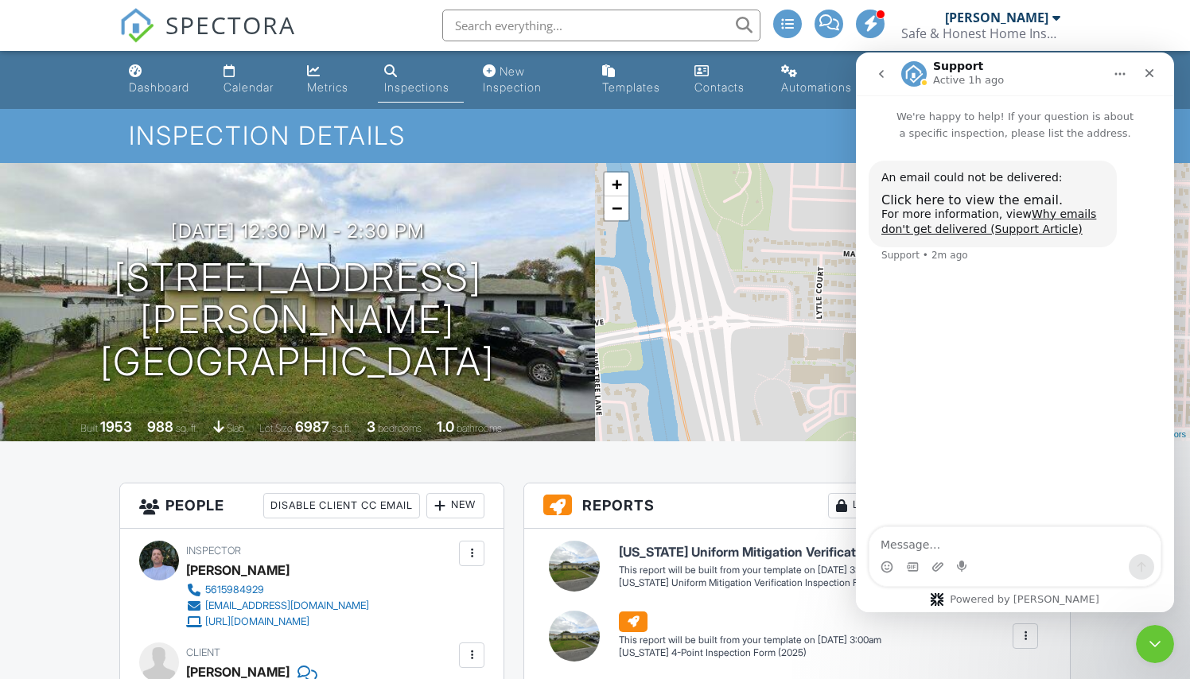
click at [1147, 649] on icon "Close Intercom Messenger" at bounding box center [1152, 641] width 19 height 19
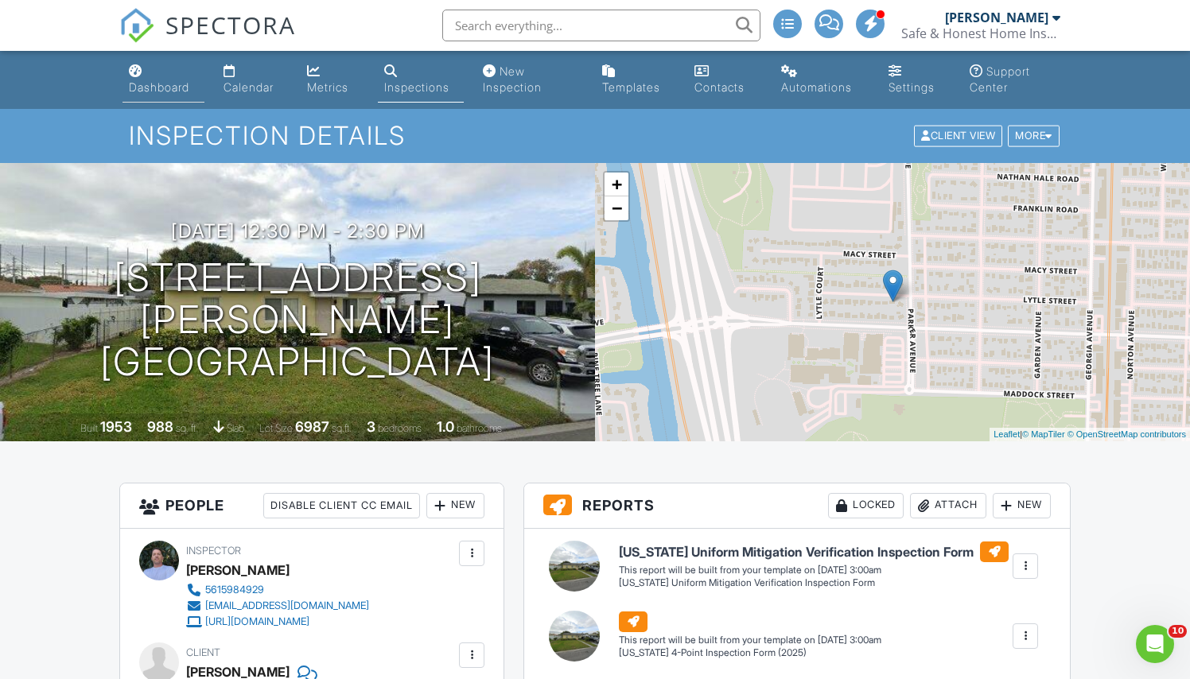
click at [169, 90] on div "Dashboard" at bounding box center [159, 87] width 60 height 14
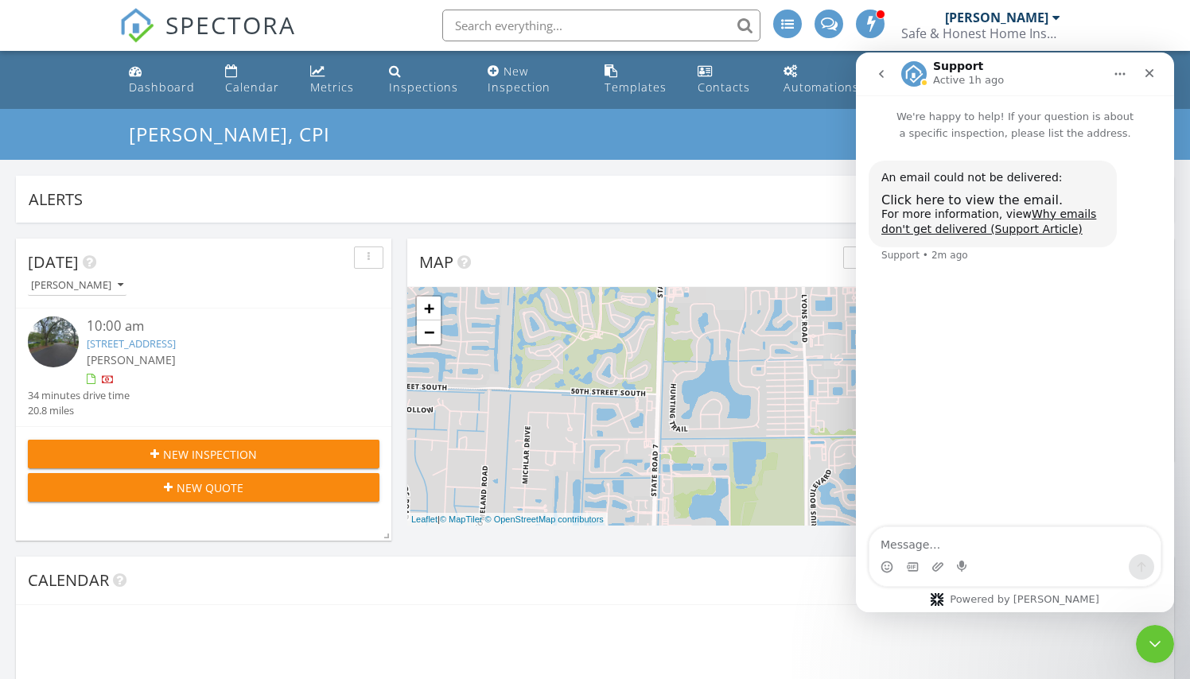
scroll to position [422, 473]
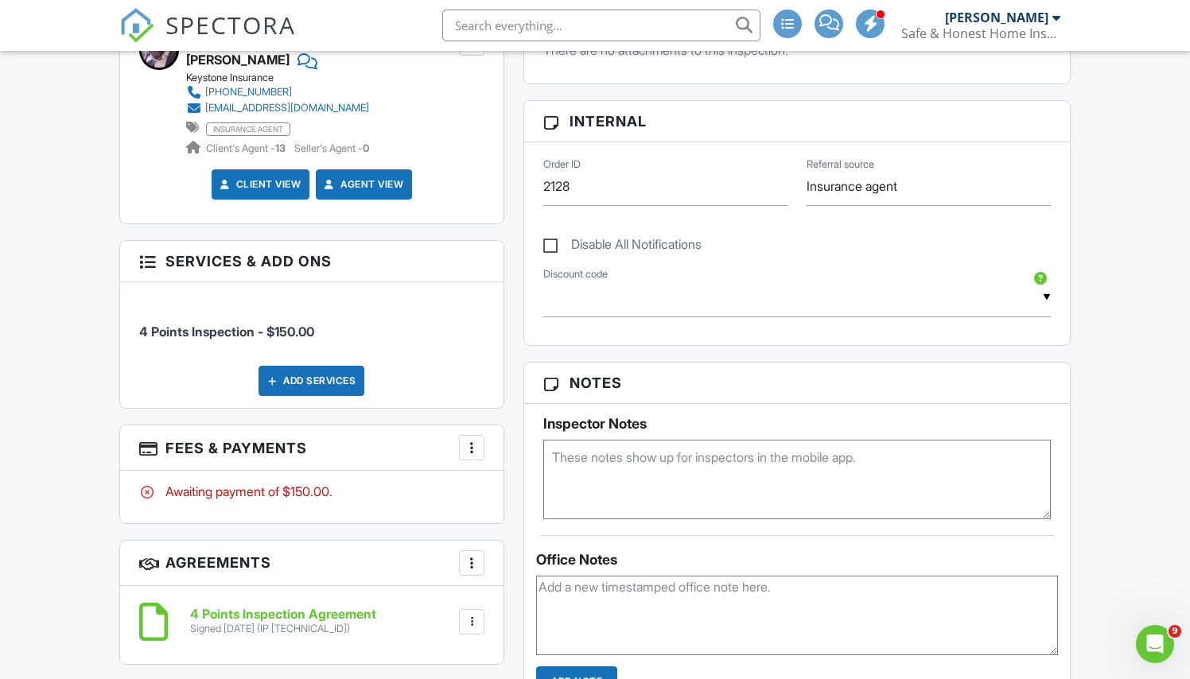
scroll to position [735, 0]
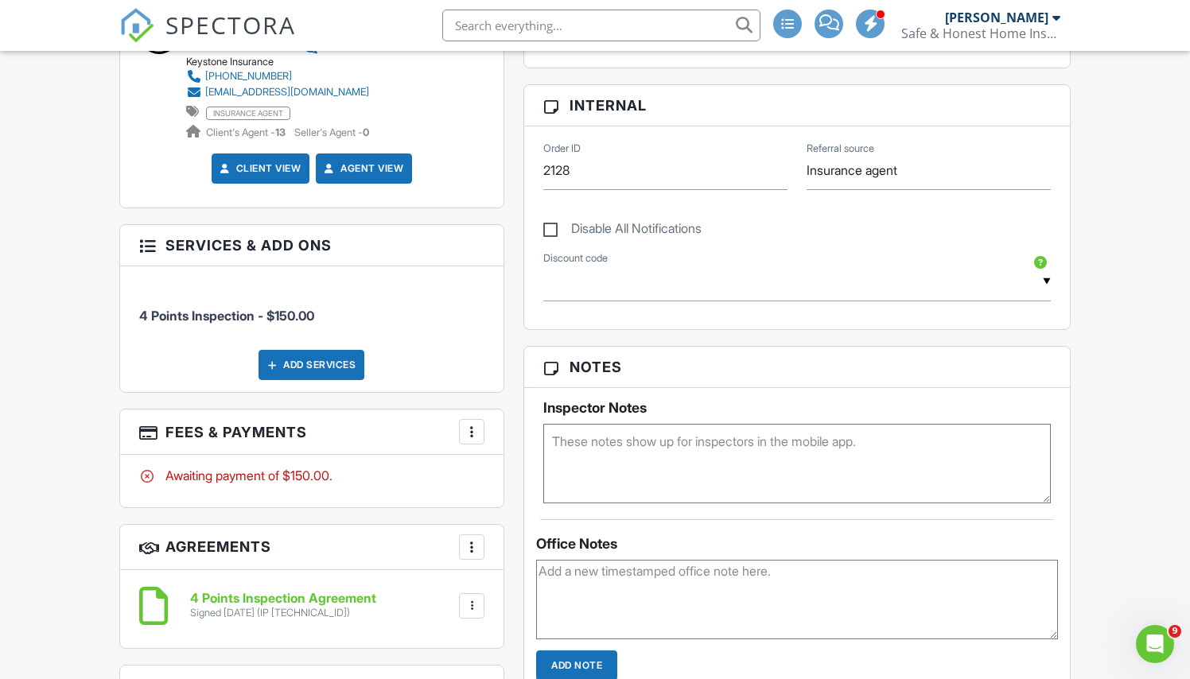
click at [466, 437] on div at bounding box center [472, 432] width 16 height 16
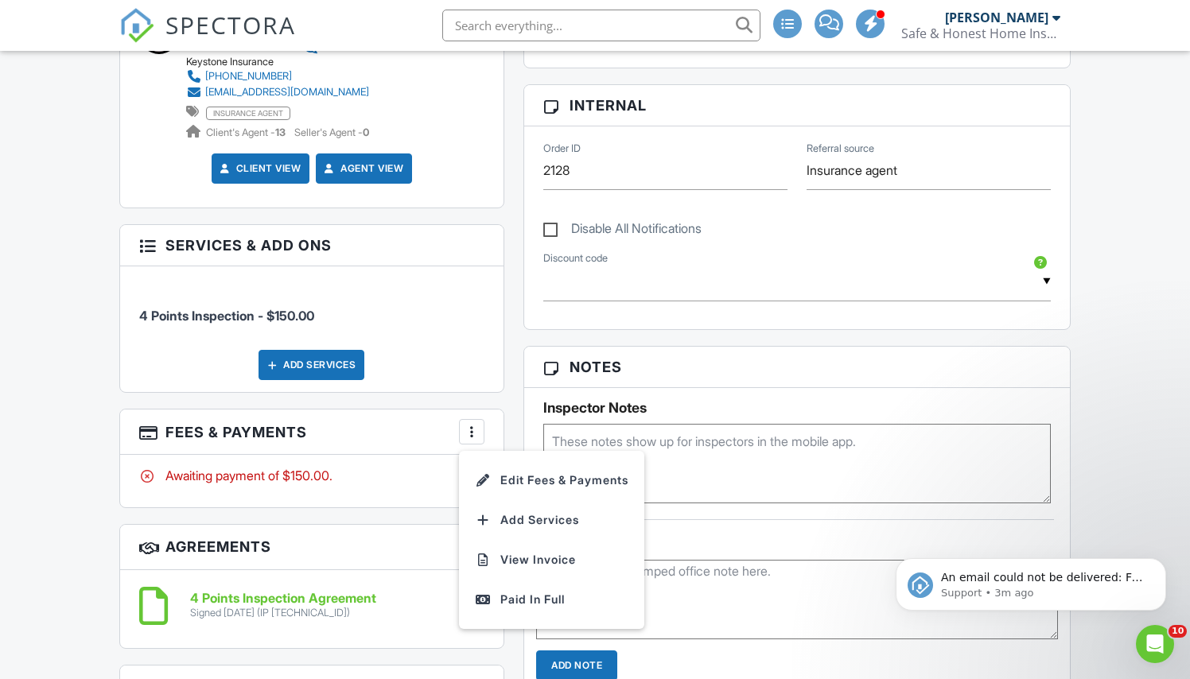
scroll to position [0, 0]
click at [539, 483] on li "Edit Fees & Payments" at bounding box center [552, 481] width 166 height 40
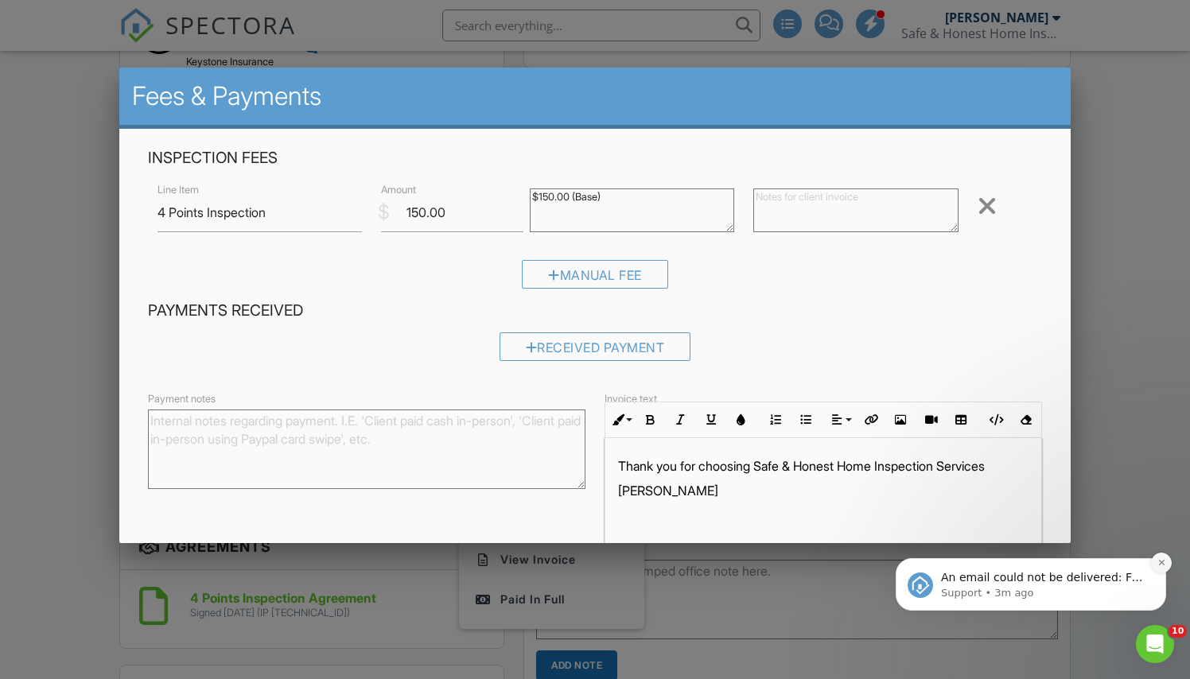
click at [1165, 565] on icon "Dismiss notification" at bounding box center [1161, 562] width 9 height 9
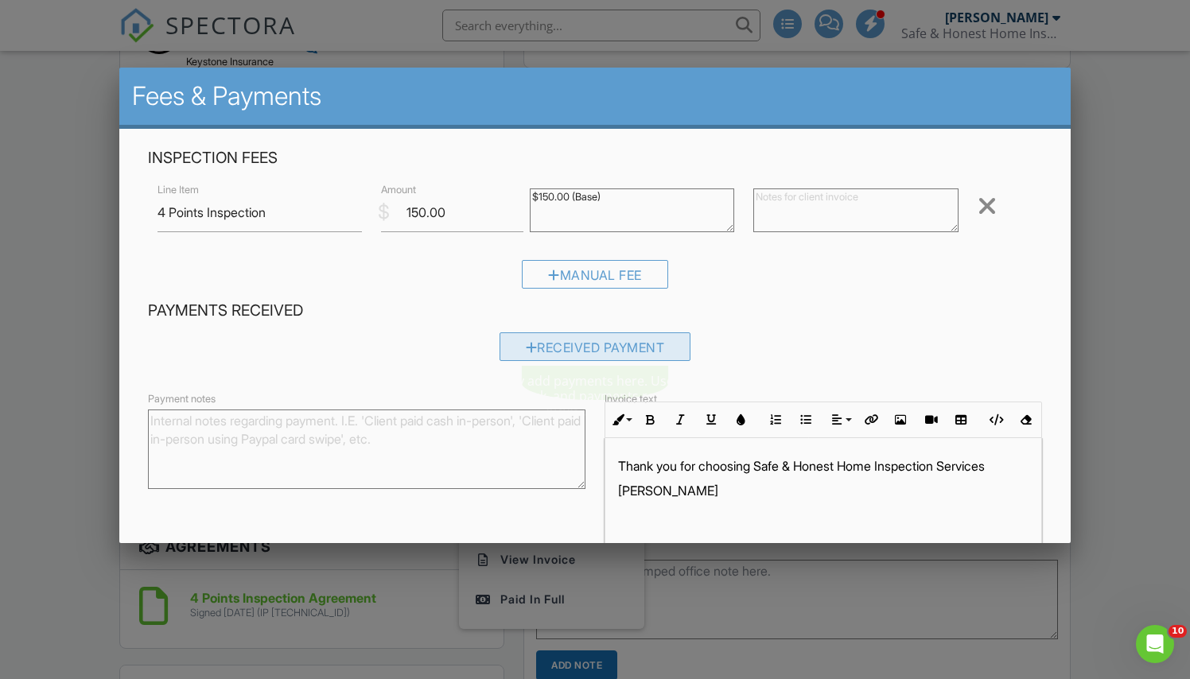
click at [563, 346] on div "Received Payment" at bounding box center [596, 347] width 192 height 29
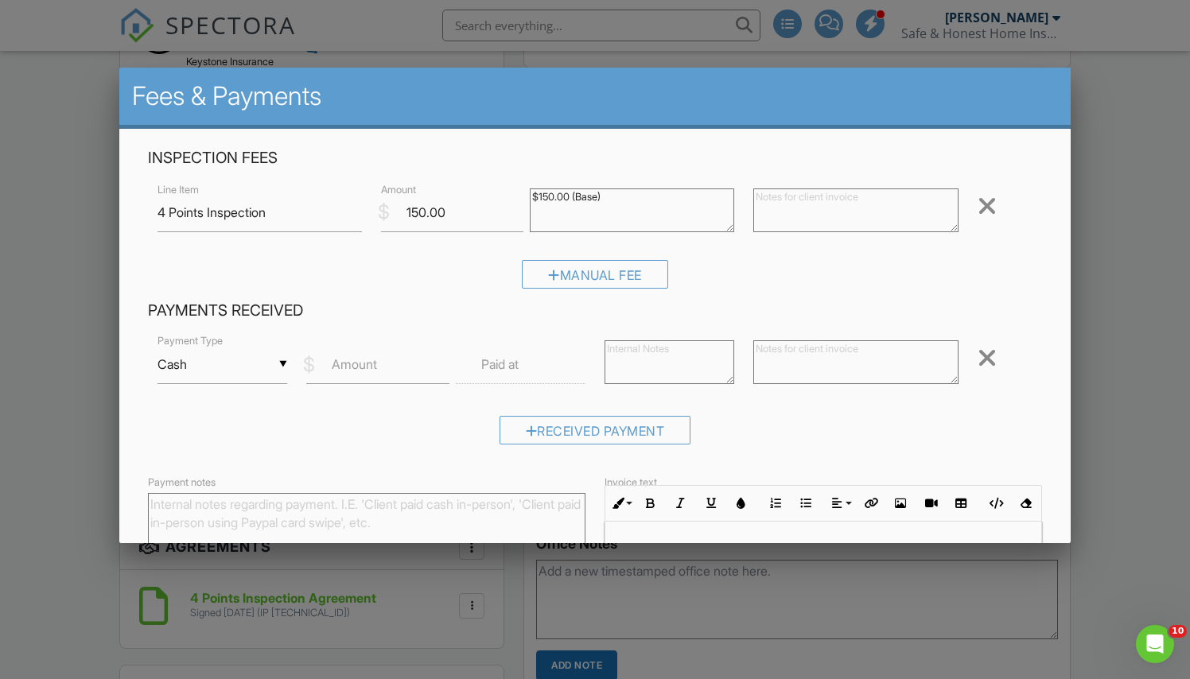
click at [260, 364] on div "▼ Cash Cash Check On-Site Card Other Cash Check On-Site Card Other" at bounding box center [223, 364] width 130 height 39
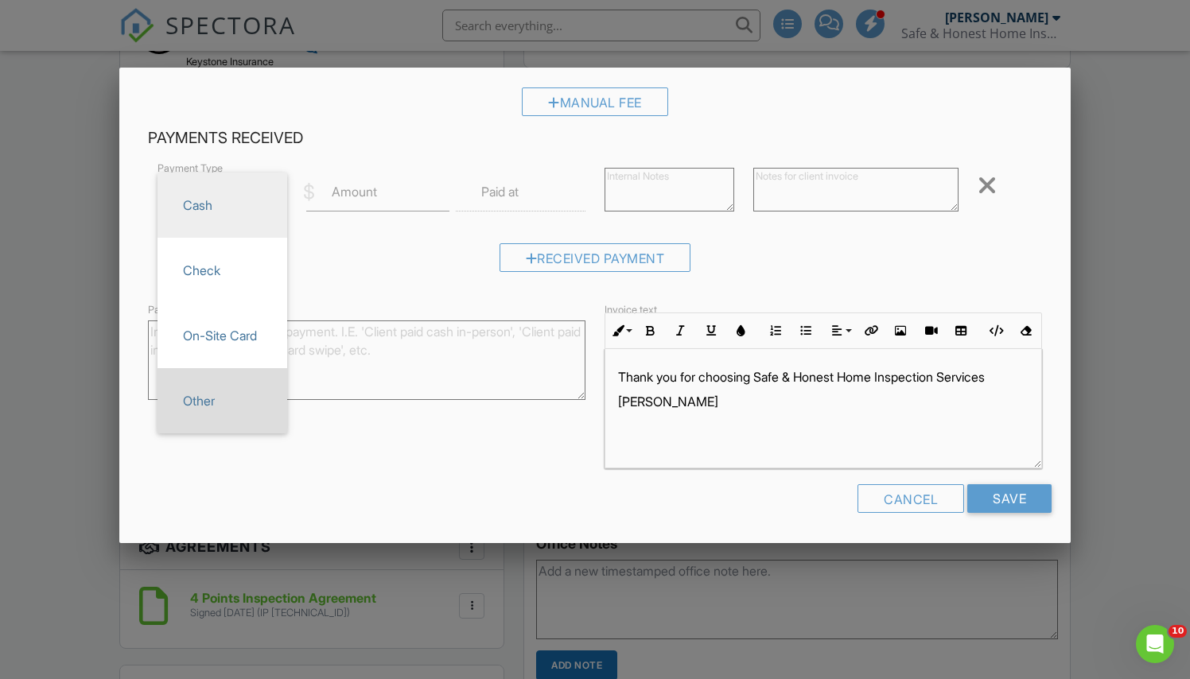
scroll to position [172, 0]
click at [219, 413] on span "Other" at bounding box center [222, 402] width 104 height 40
type input "Other"
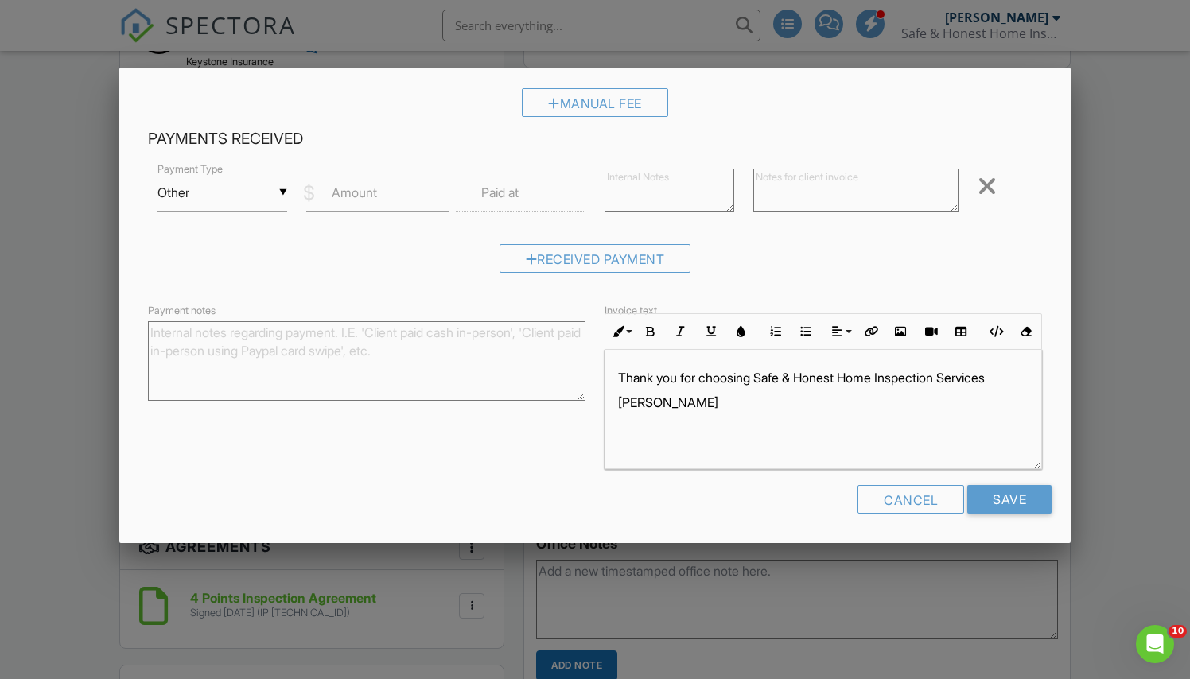
click at [519, 190] on label "Paid at" at bounding box center [499, 193] width 37 height 18
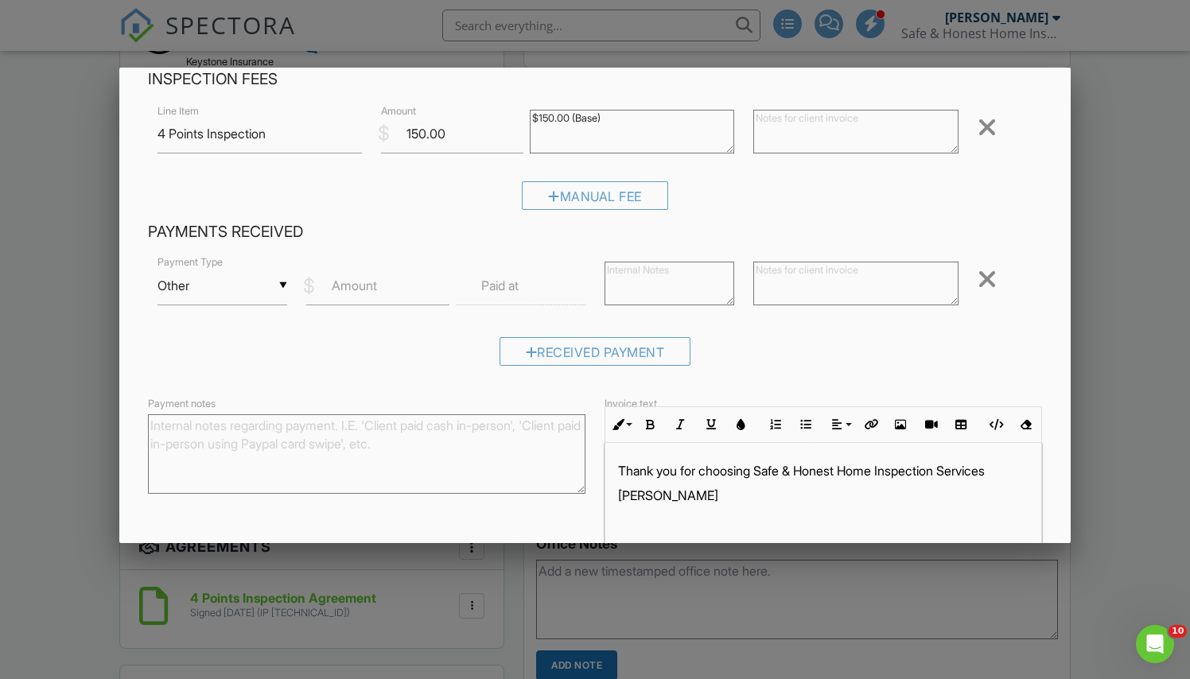
scroll to position [66, 0]
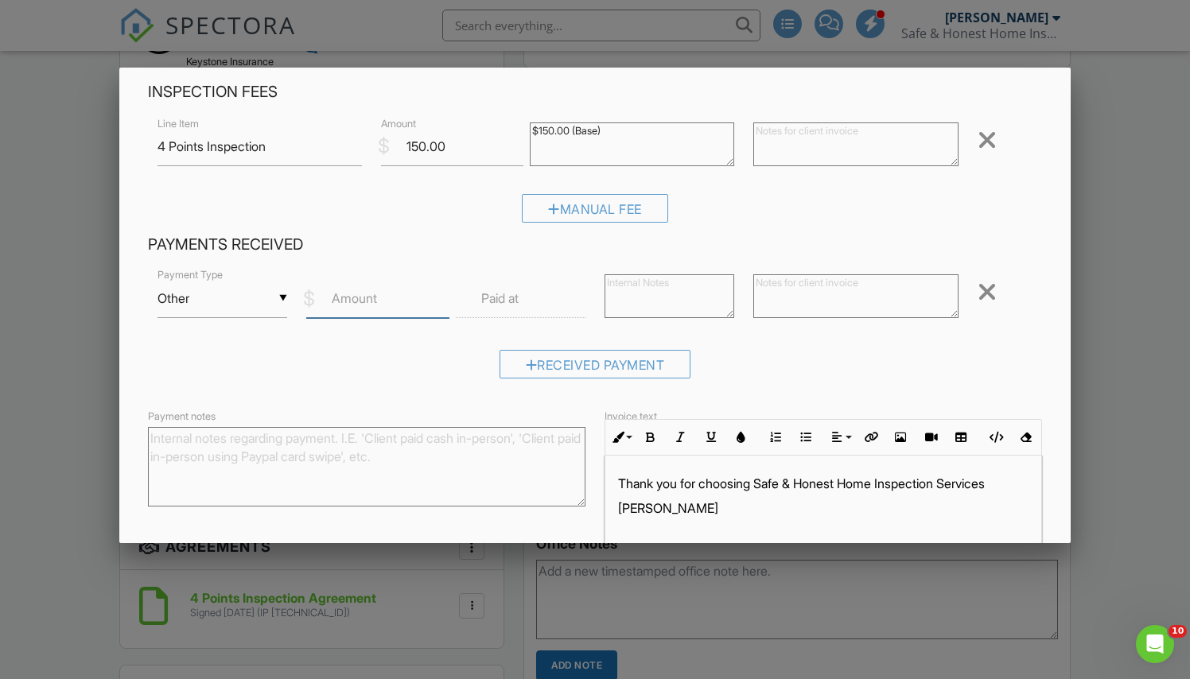
click at [404, 282] on input "Amount" at bounding box center [377, 298] width 142 height 39
type input "150.00"
click at [1021, 380] on div "Received Payment" at bounding box center [595, 370] width 895 height 41
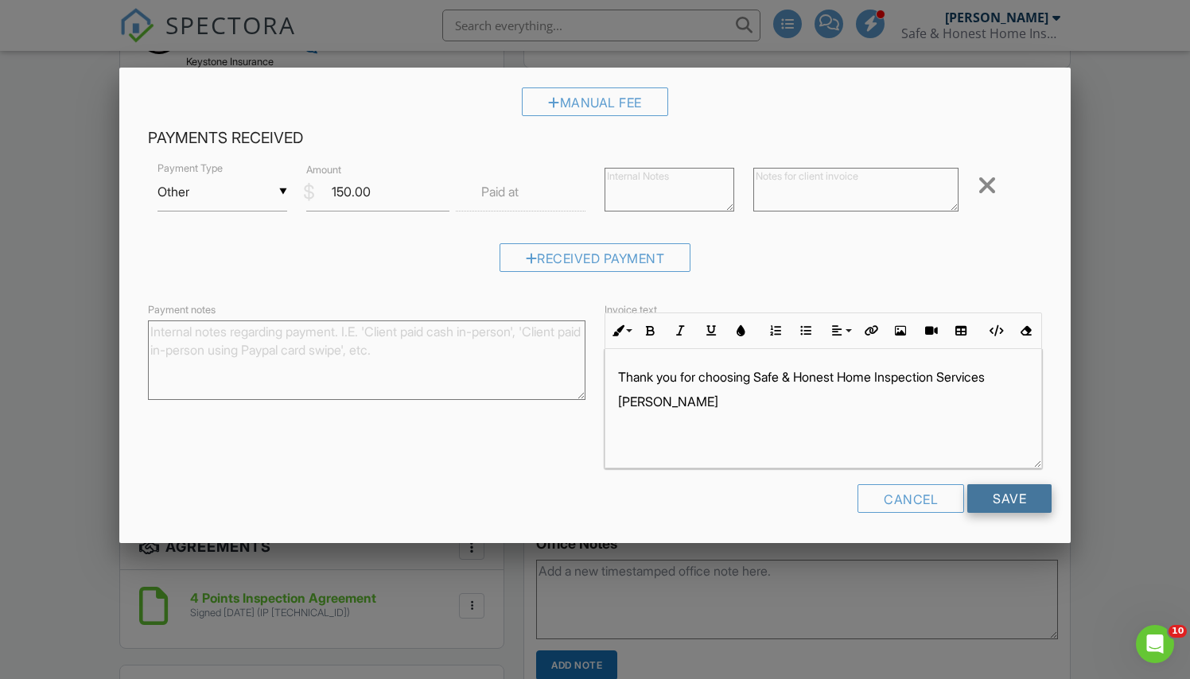
scroll to position [172, 0]
click at [997, 499] on input "Save" at bounding box center [1009, 499] width 84 height 29
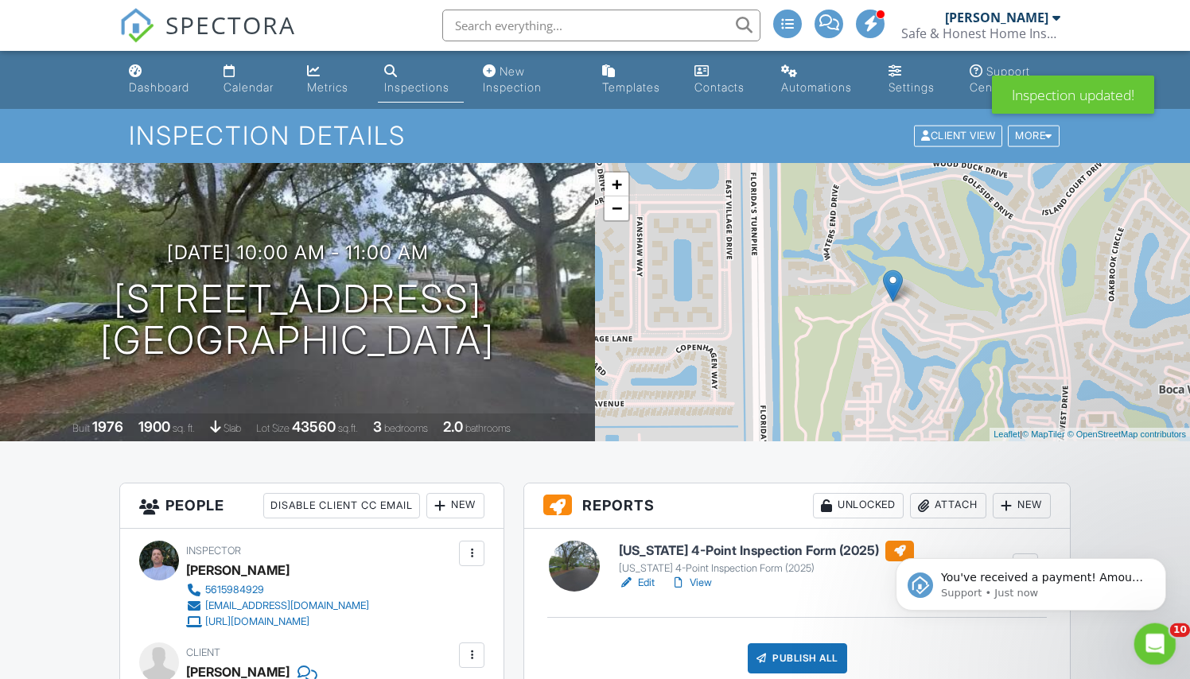
click at [1159, 636] on icon "Open Intercom Messenger" at bounding box center [1153, 642] width 26 height 26
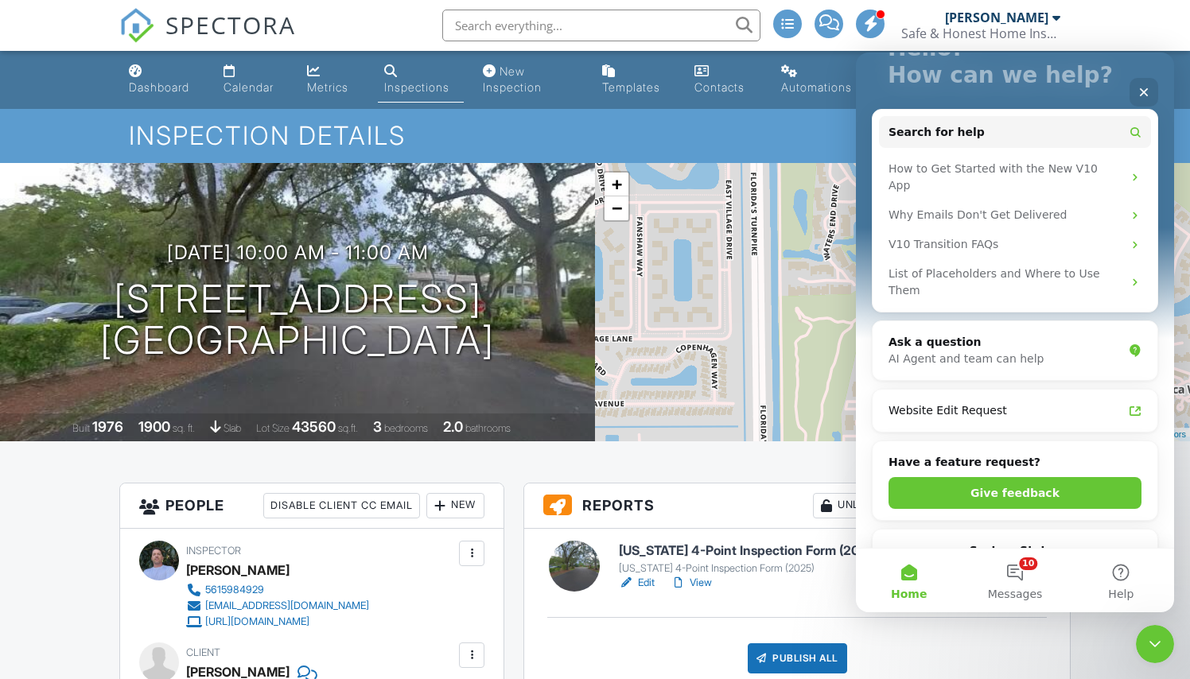
scroll to position [149, 0]
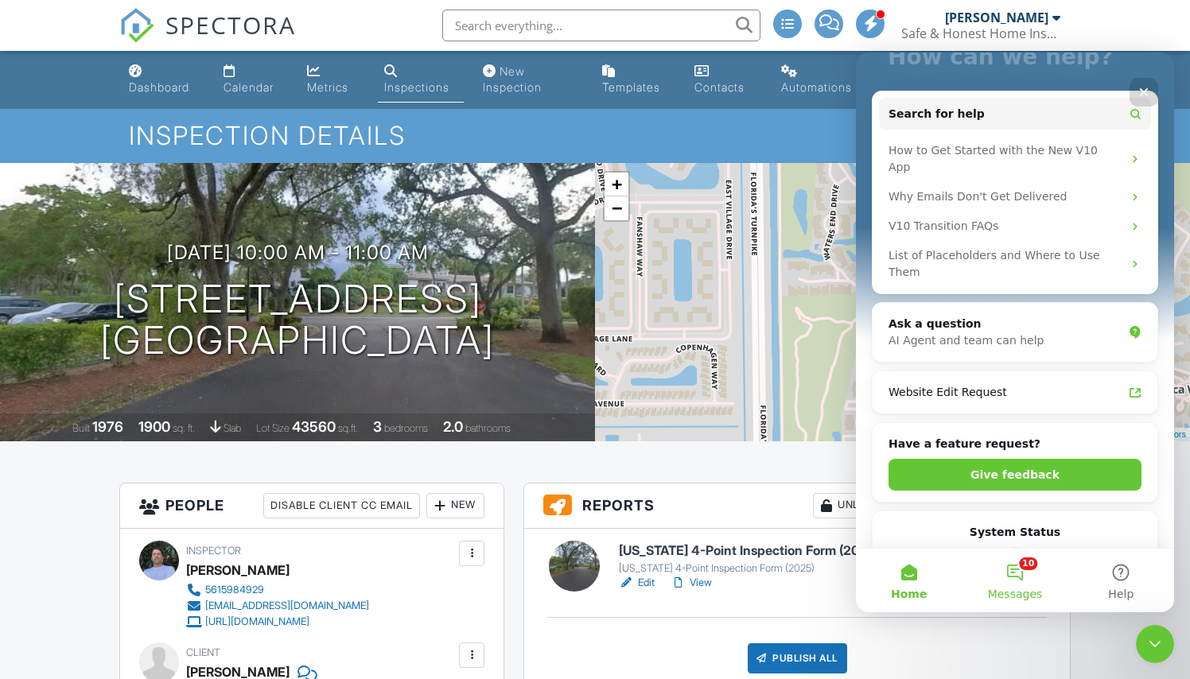
click at [1017, 584] on button "10 Messages" at bounding box center [1015, 581] width 106 height 64
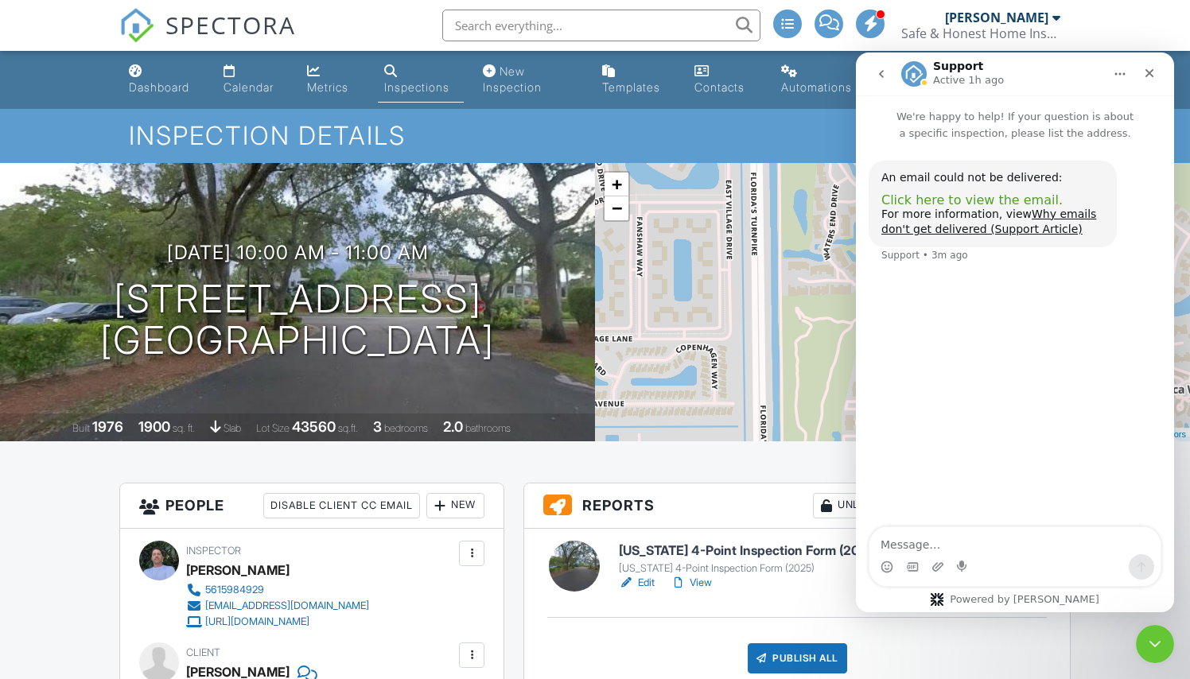
click at [974, 200] on span "Click here to view the email." at bounding box center [971, 200] width 181 height 15
click at [1146, 631] on div "Close Intercom Messenger" at bounding box center [1153, 642] width 38 height 38
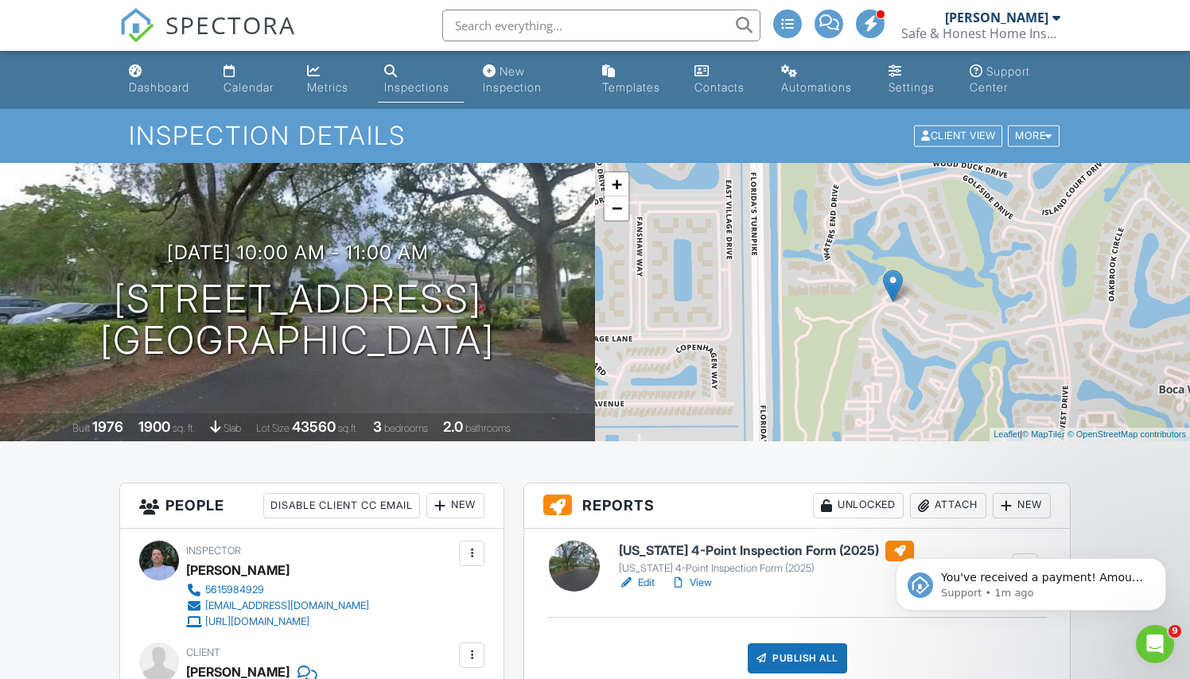
scroll to position [0, 0]
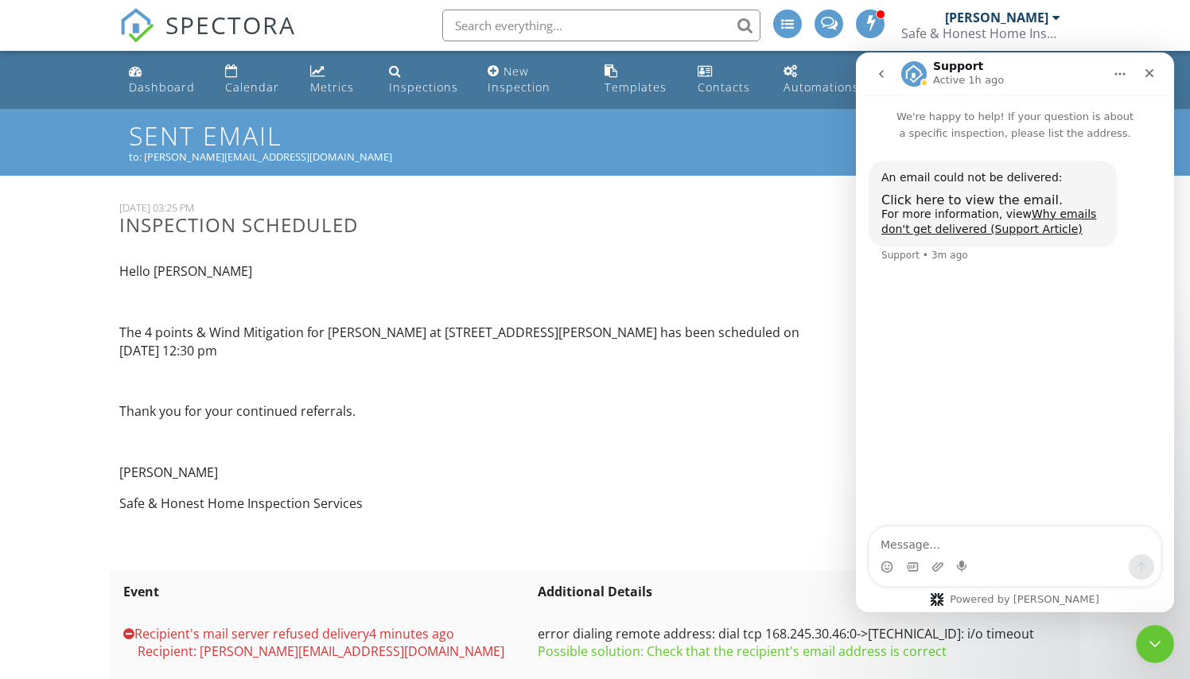
click at [478, 625] on div "Recipient's mail server refused delivery 4 minutes ago" at bounding box center [326, 634] width 406 height 18
click at [1145, 650] on icon "Close Intercom Messenger" at bounding box center [1152, 641] width 19 height 19
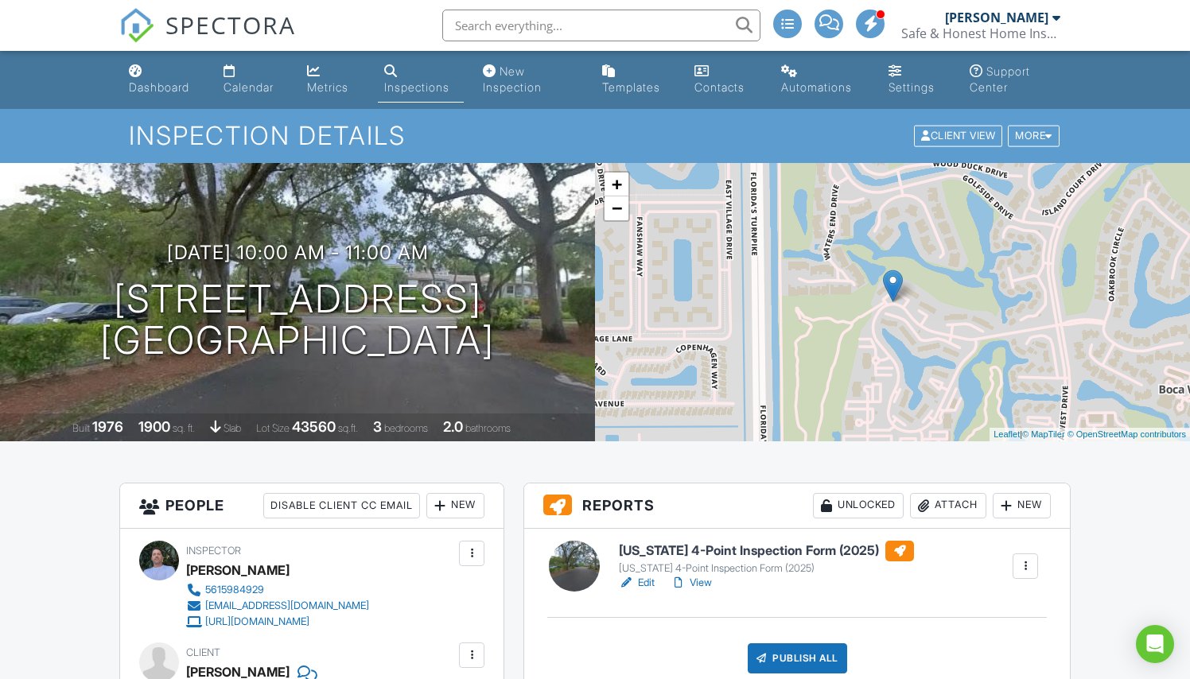
click at [699, 579] on link "View" at bounding box center [691, 583] width 41 height 16
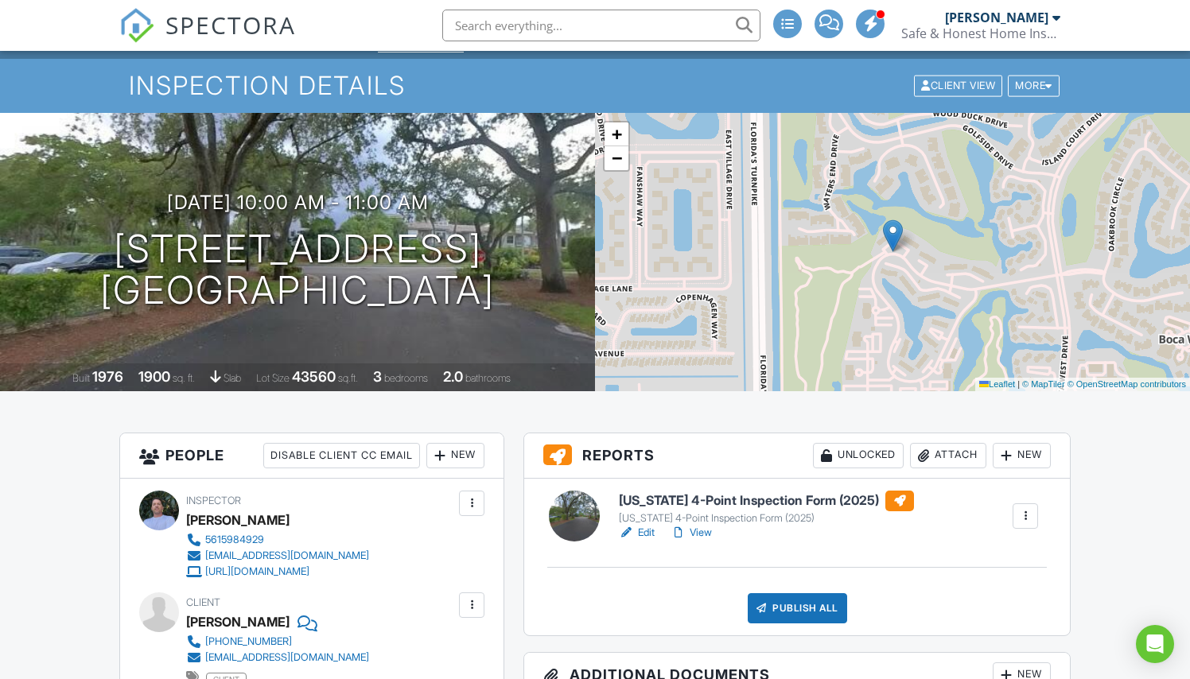
scroll to position [50, 0]
click at [820, 606] on div "Publish All" at bounding box center [797, 608] width 99 height 30
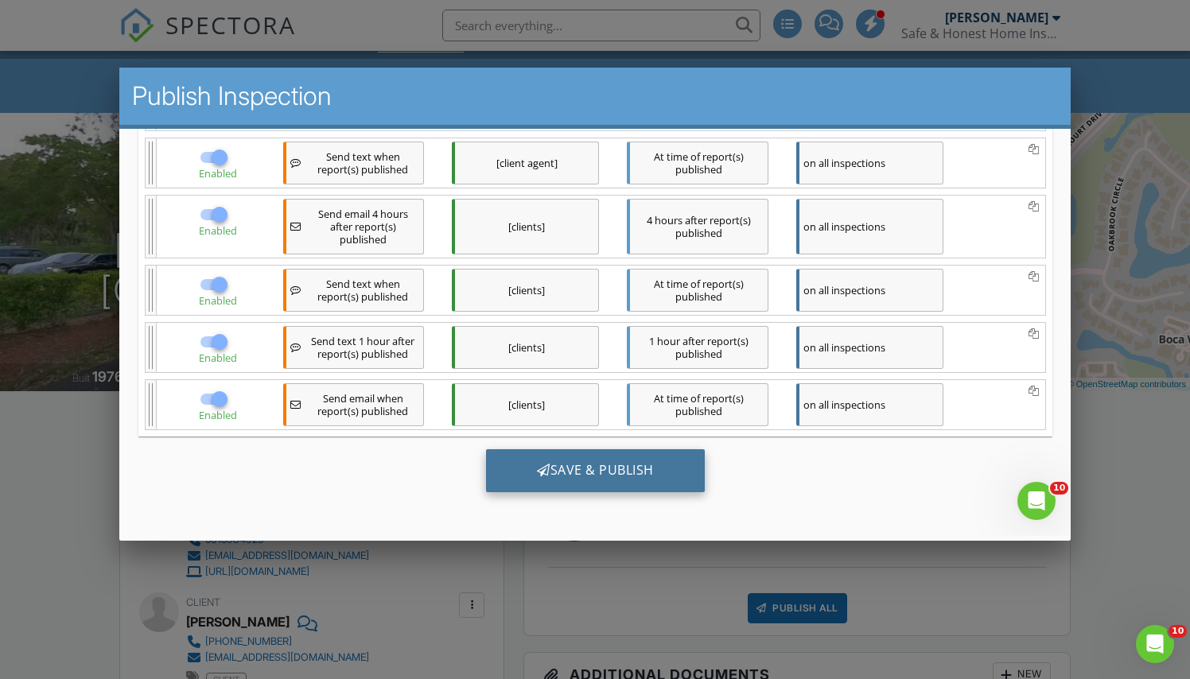
scroll to position [306, 0]
click at [579, 463] on div "Save & Publish" at bounding box center [594, 470] width 219 height 43
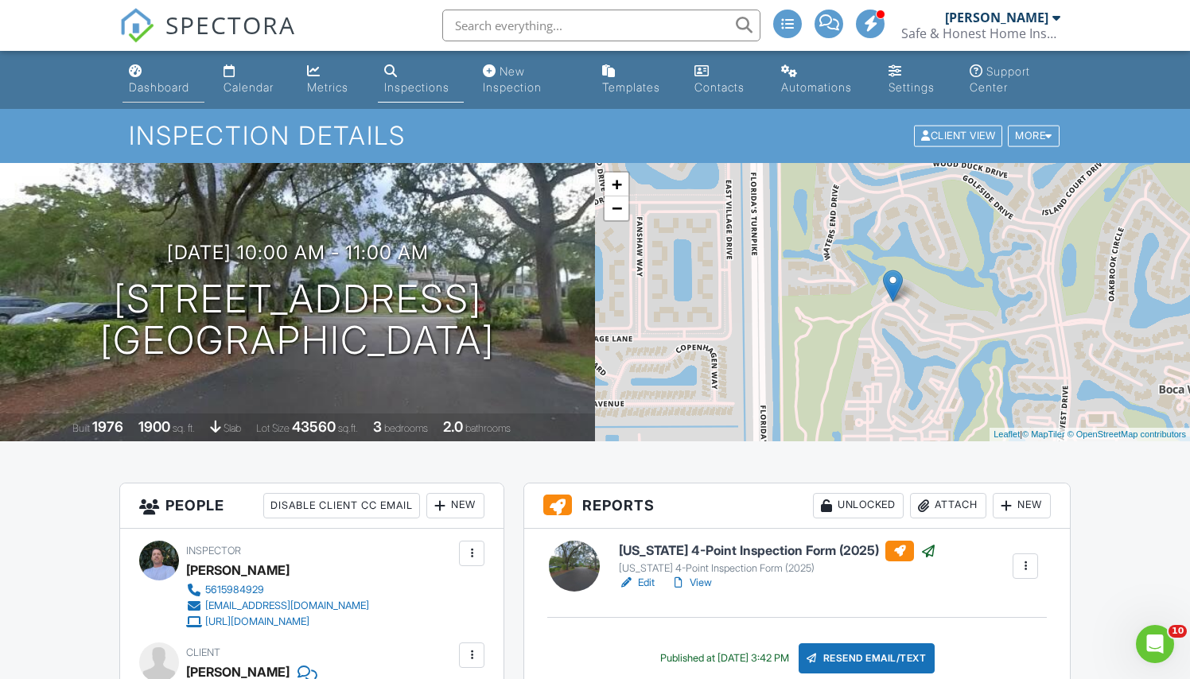
click at [152, 91] on div "Dashboard" at bounding box center [159, 87] width 60 height 14
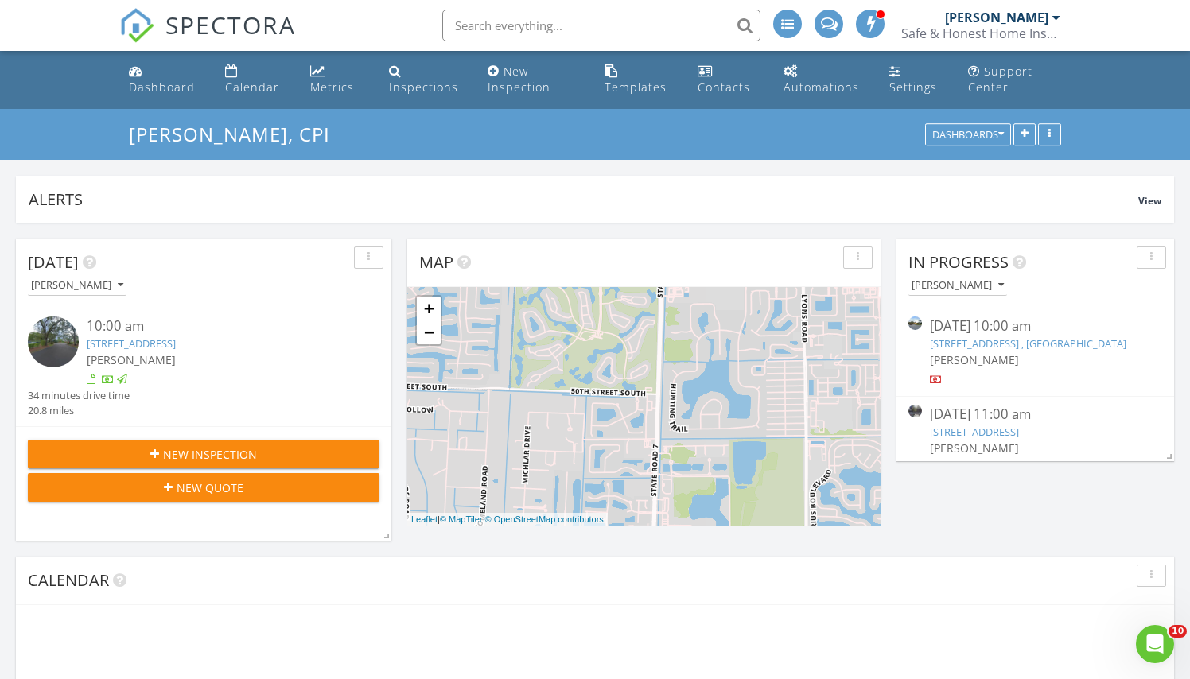
scroll to position [422, 473]
